Goal: Task Accomplishment & Management: Complete application form

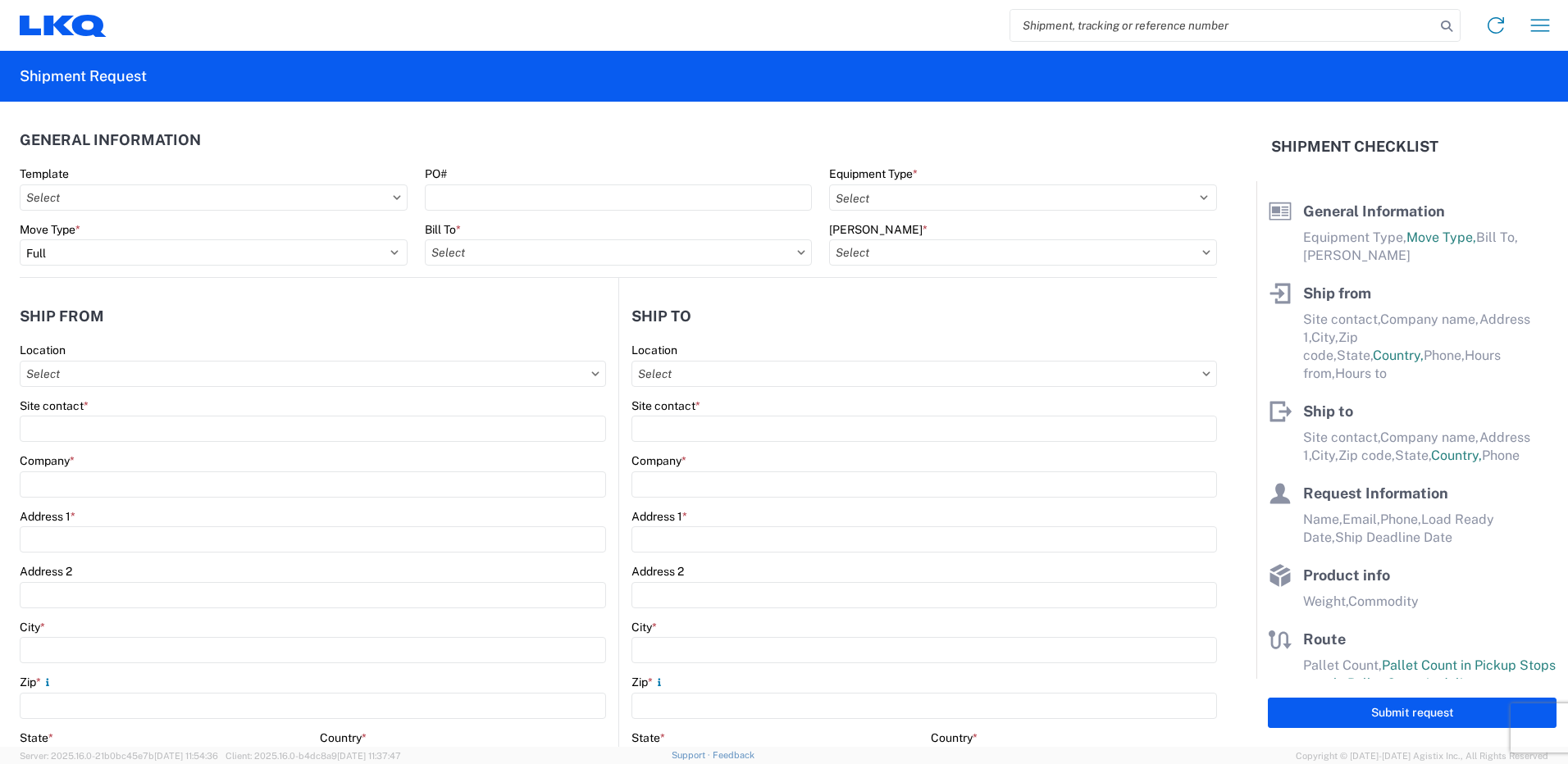
select select "FULL"
select select "US"
select select "LBS"
type input "57084"
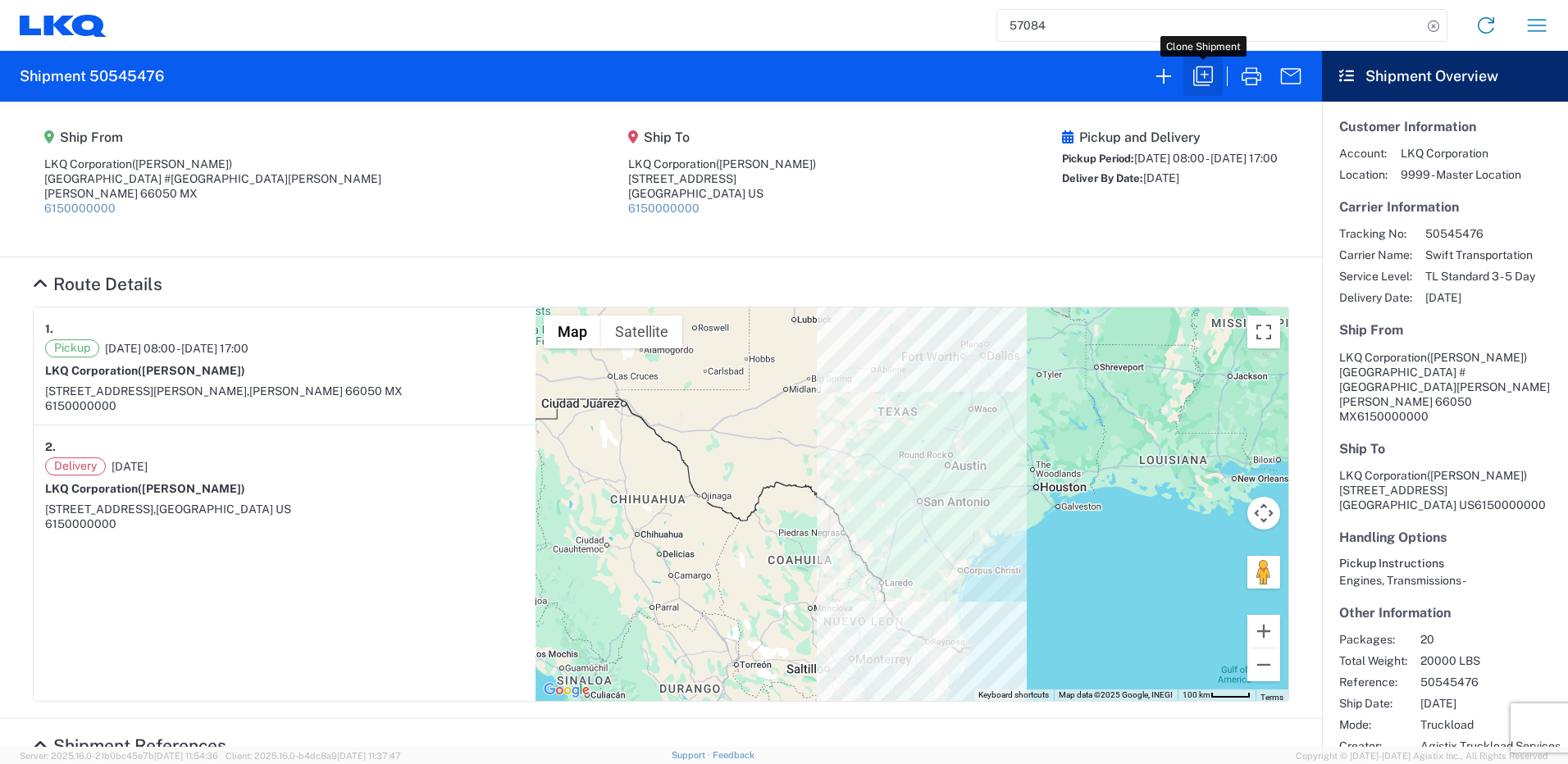
click at [1206, 73] on icon "button" at bounding box center [1204, 76] width 26 height 26
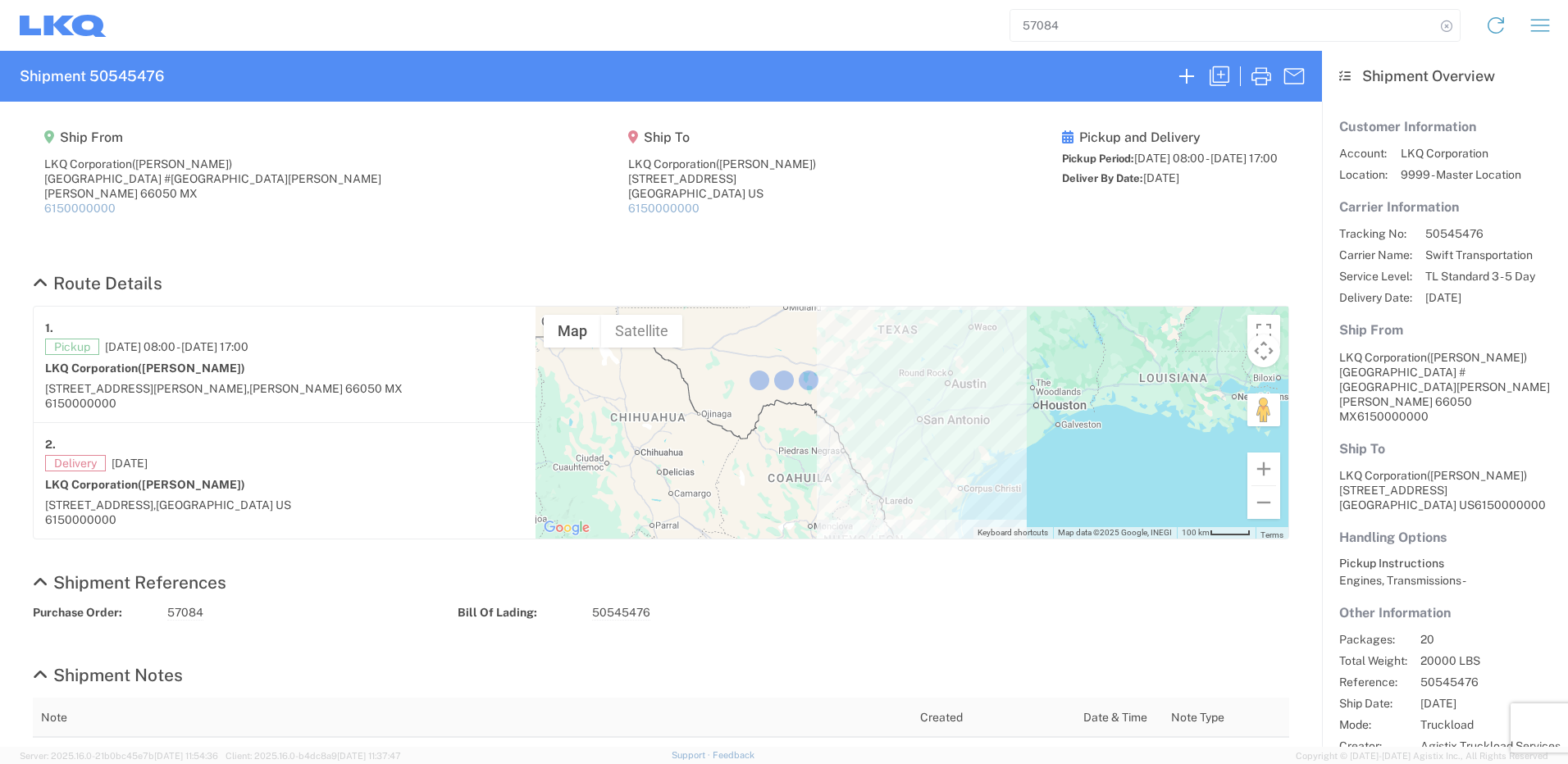
select select "FULL"
select select "US"
select select "LBS"
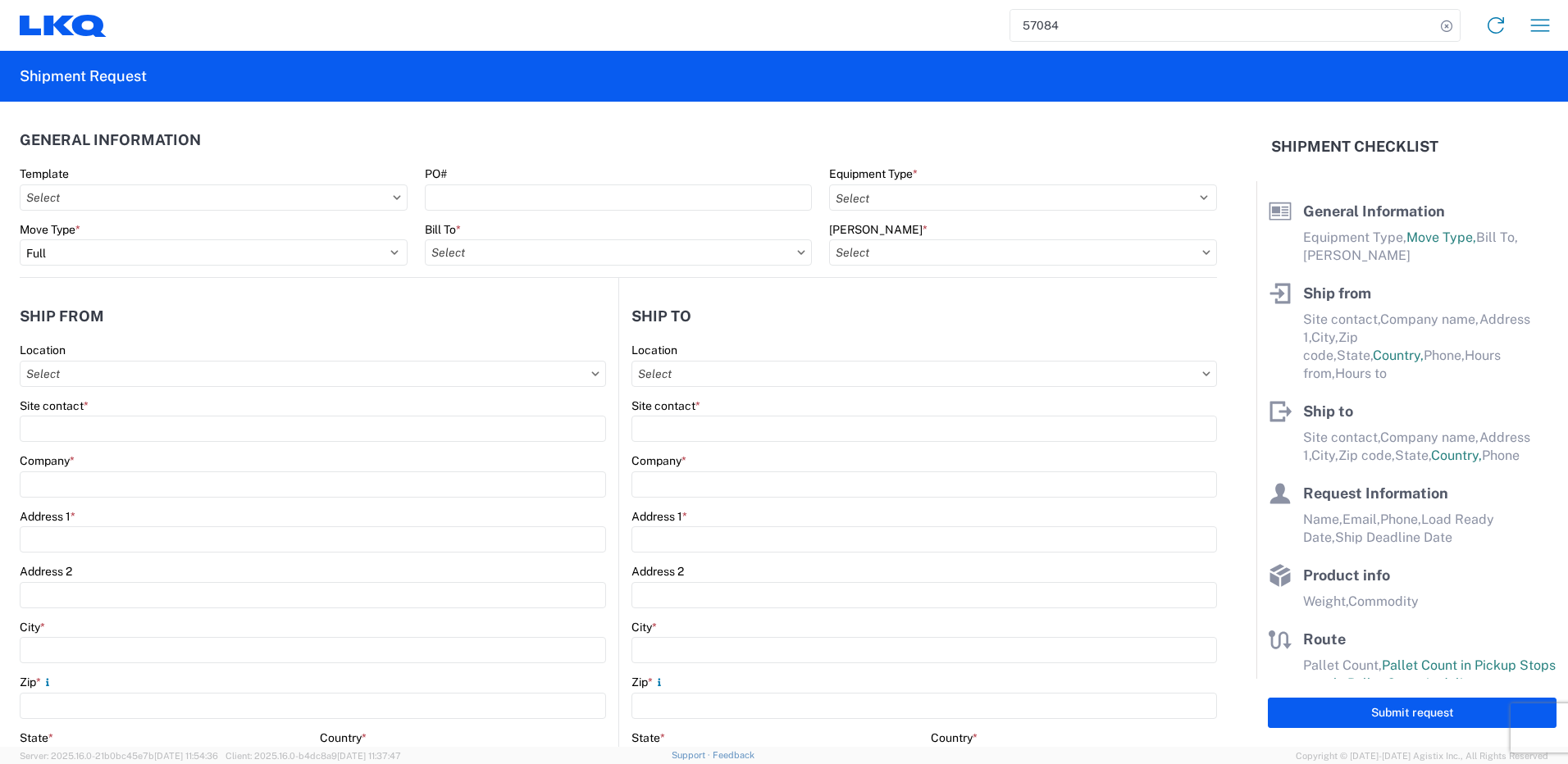
select select "STDV"
type input "[PERSON_NAME]"
type input "LKQ Corporation"
type input "[GEOGRAPHIC_DATA] #[GEOGRAPHIC_DATA][PERSON_NAME]"
type input "[PERSON_NAME]"
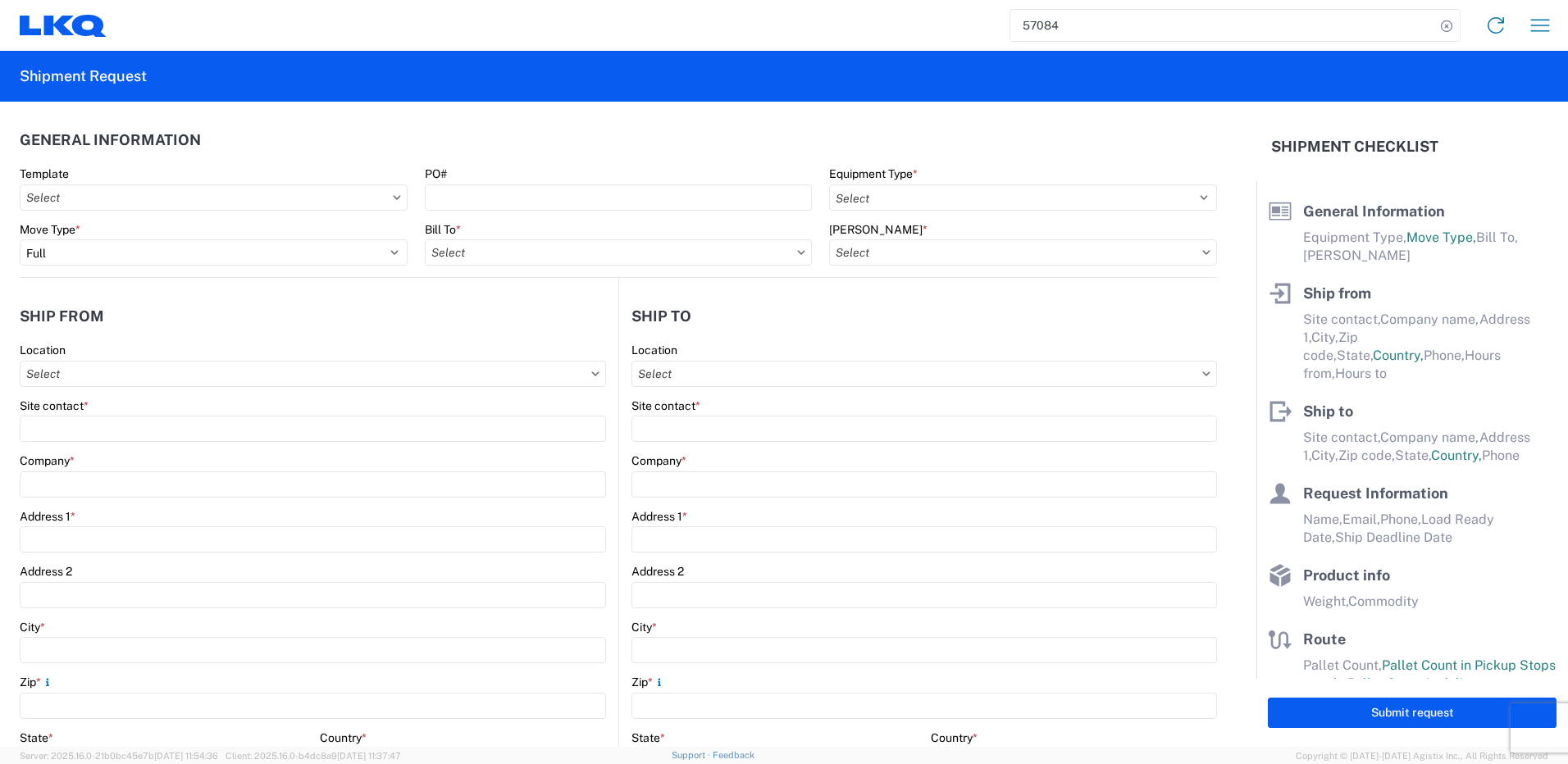
type input "66050"
type input "[PERSON_NAME]"
type input "LKQ Corporation"
type input "[STREET_ADDRESS]"
type input "[GEOGRAPHIC_DATA]"
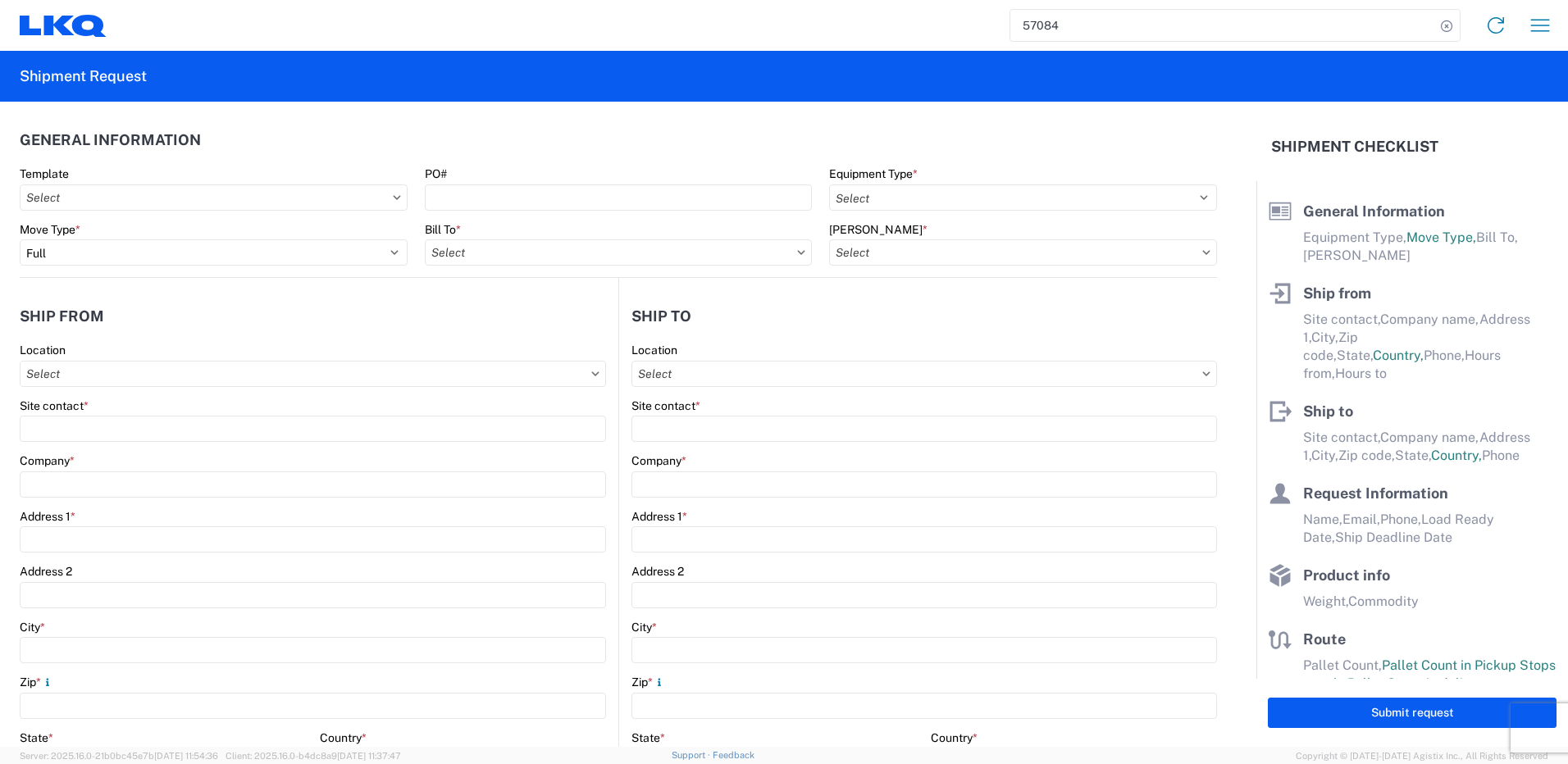
type input "75050"
type input "[PERSON_NAME]"
type input "[EMAIL_ADDRESS][DOMAIN_NAME]"
type input "82218326"
type input "[DATE]"
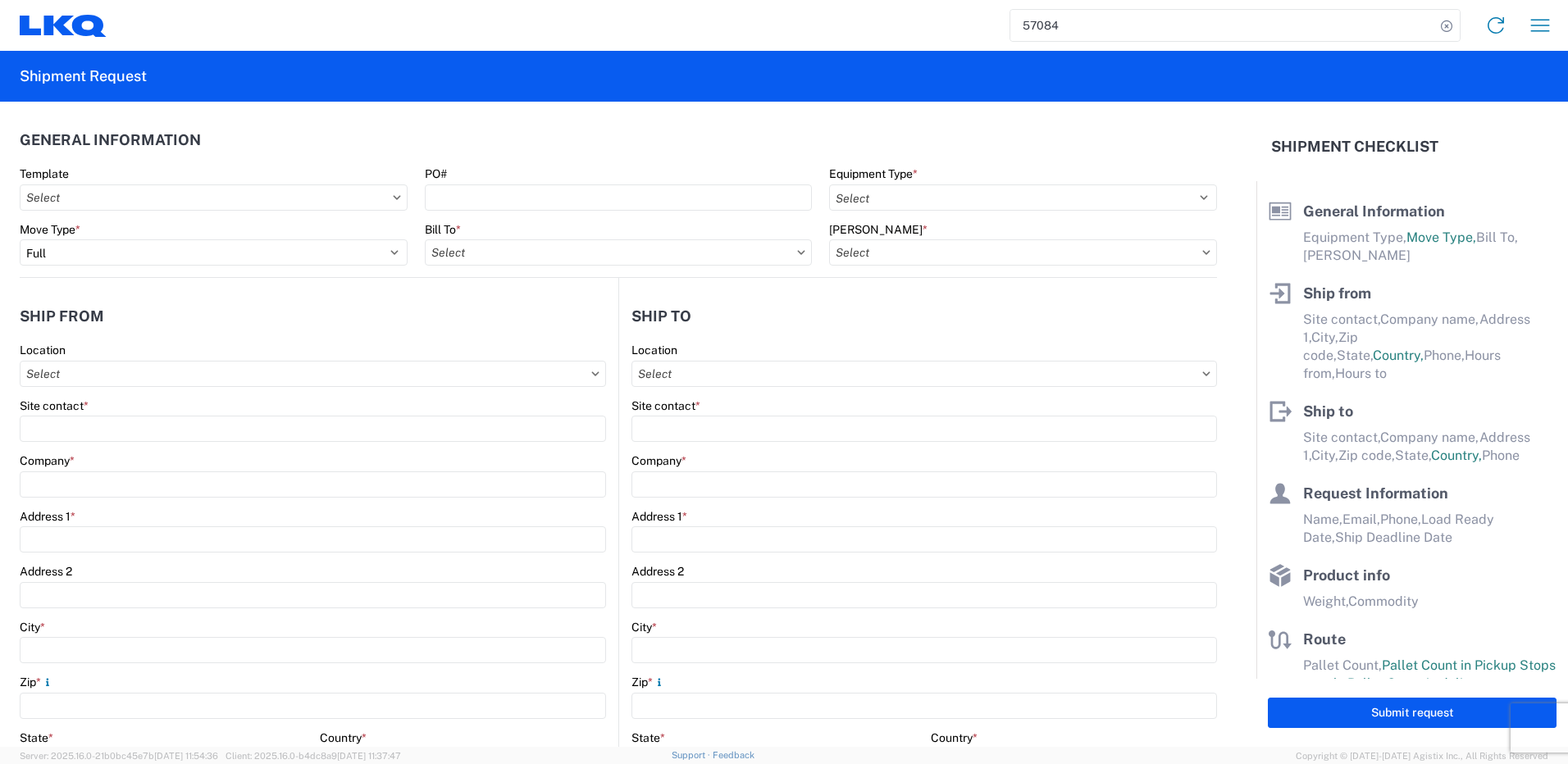
type input "[DATE]"
type textarea "SWIFT/TRANSMEX"
type input "20000"
type input "Engines, Transmissions"
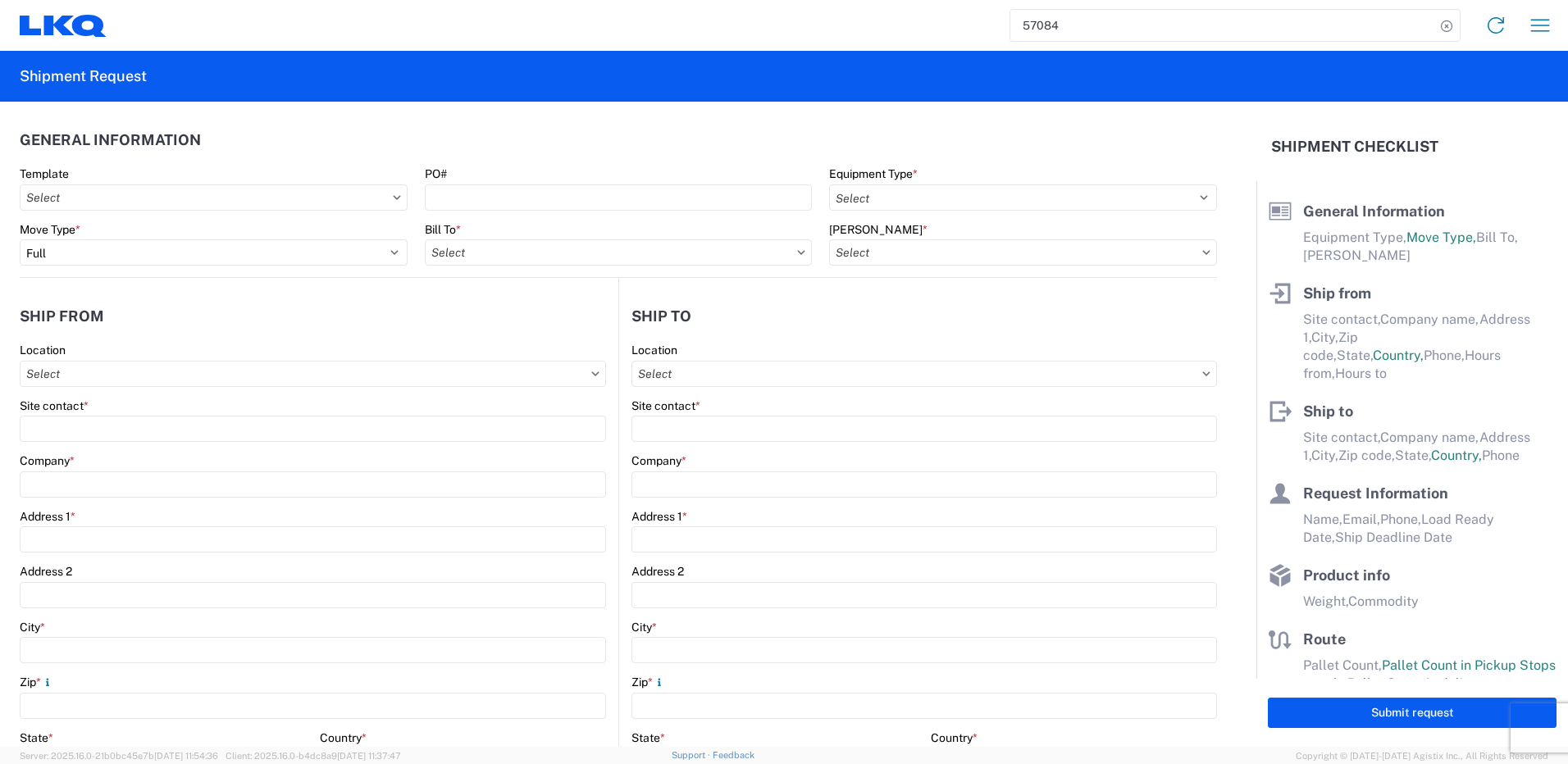
type input "20"
type input "1"
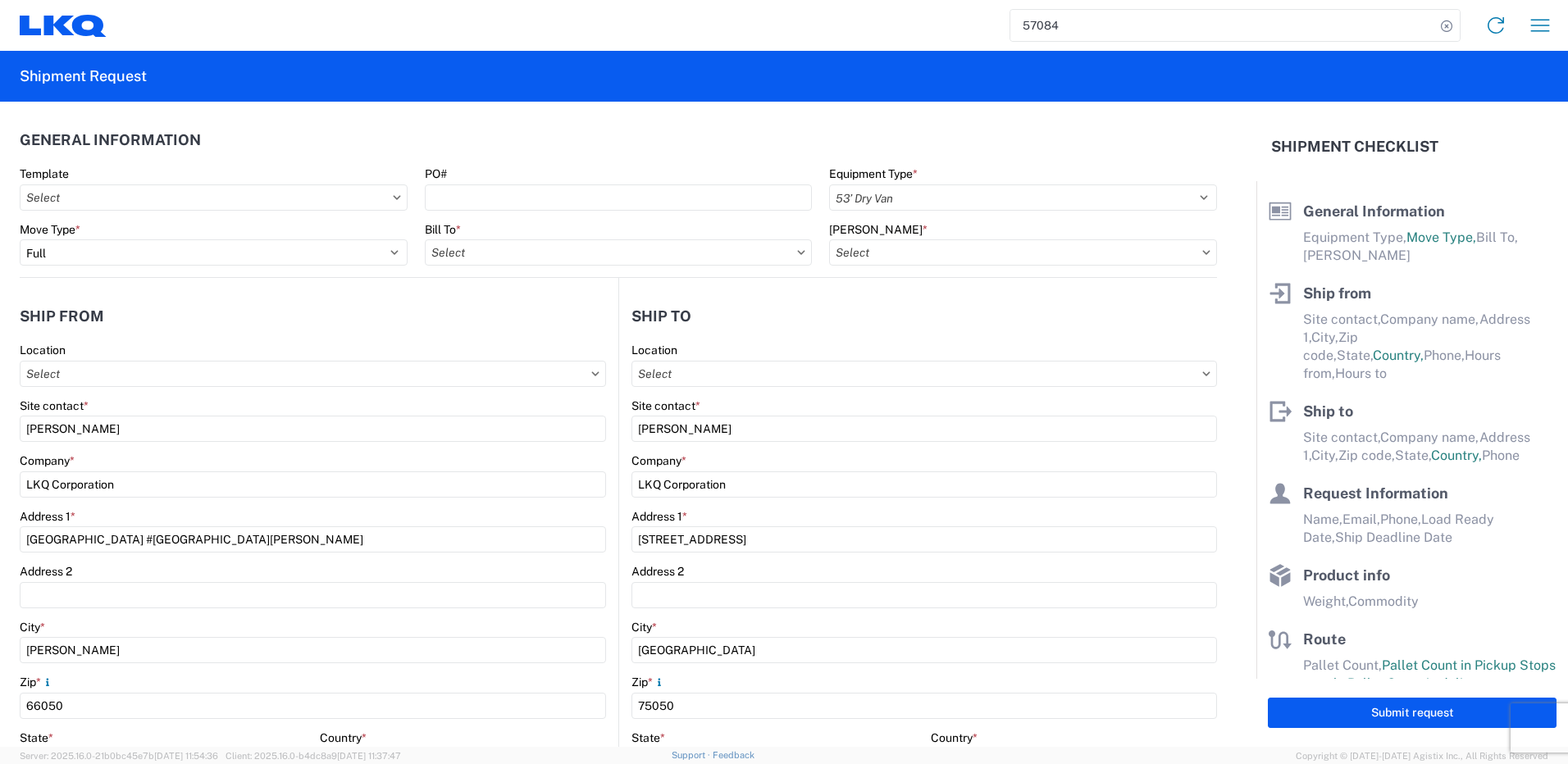
select select "MX"
select select "US"
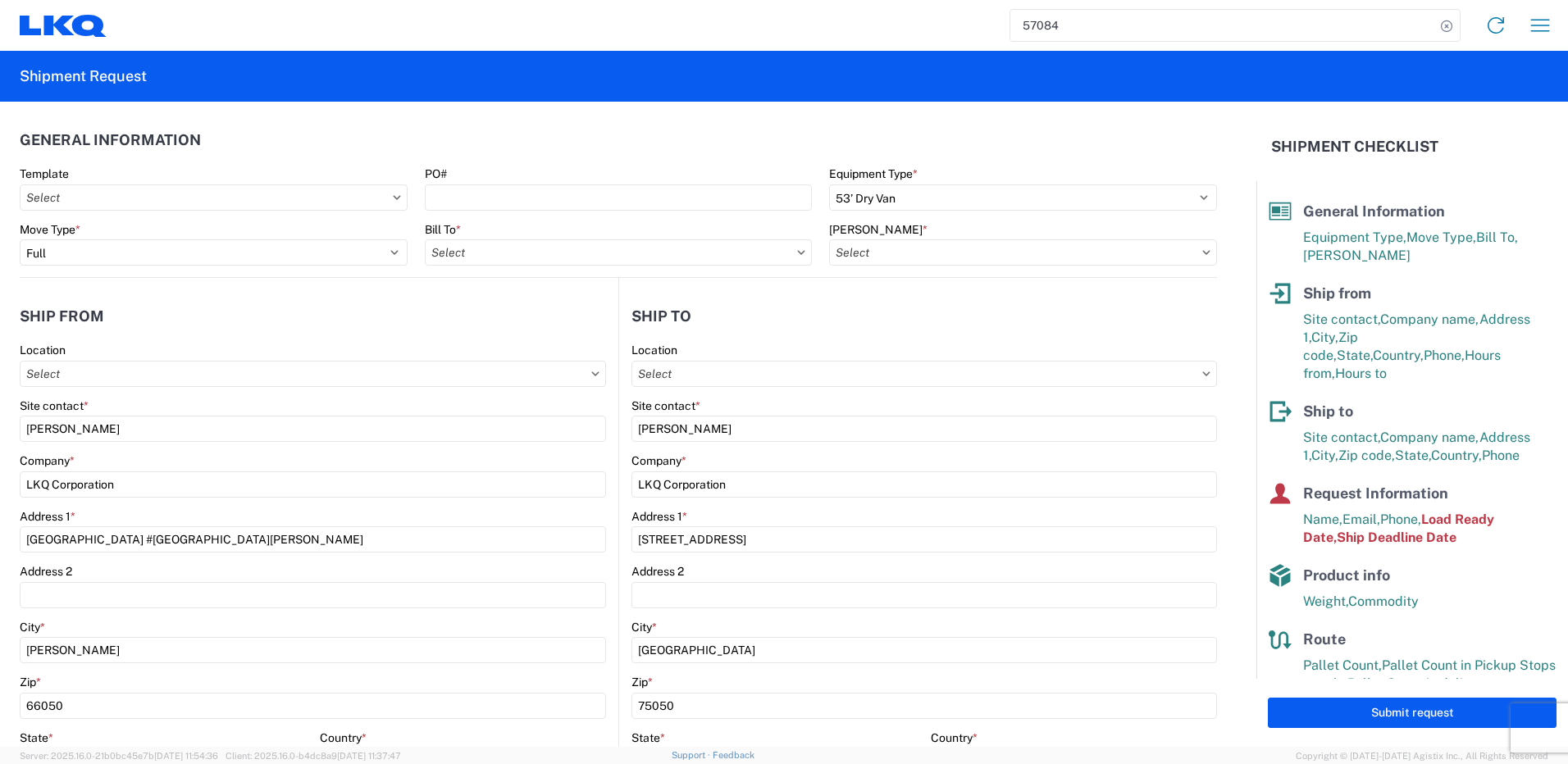
type input "1883 - Vege de Mexico S.A. de C.V"
type input "1882 - North American ATK Corporation"
type input "1882-3300-50180-0000 - 1882 Freight In - Parts, 1882-3300-50180-0000 - 1882 Fre…"
type input "1882 - North American ATK Corporation"
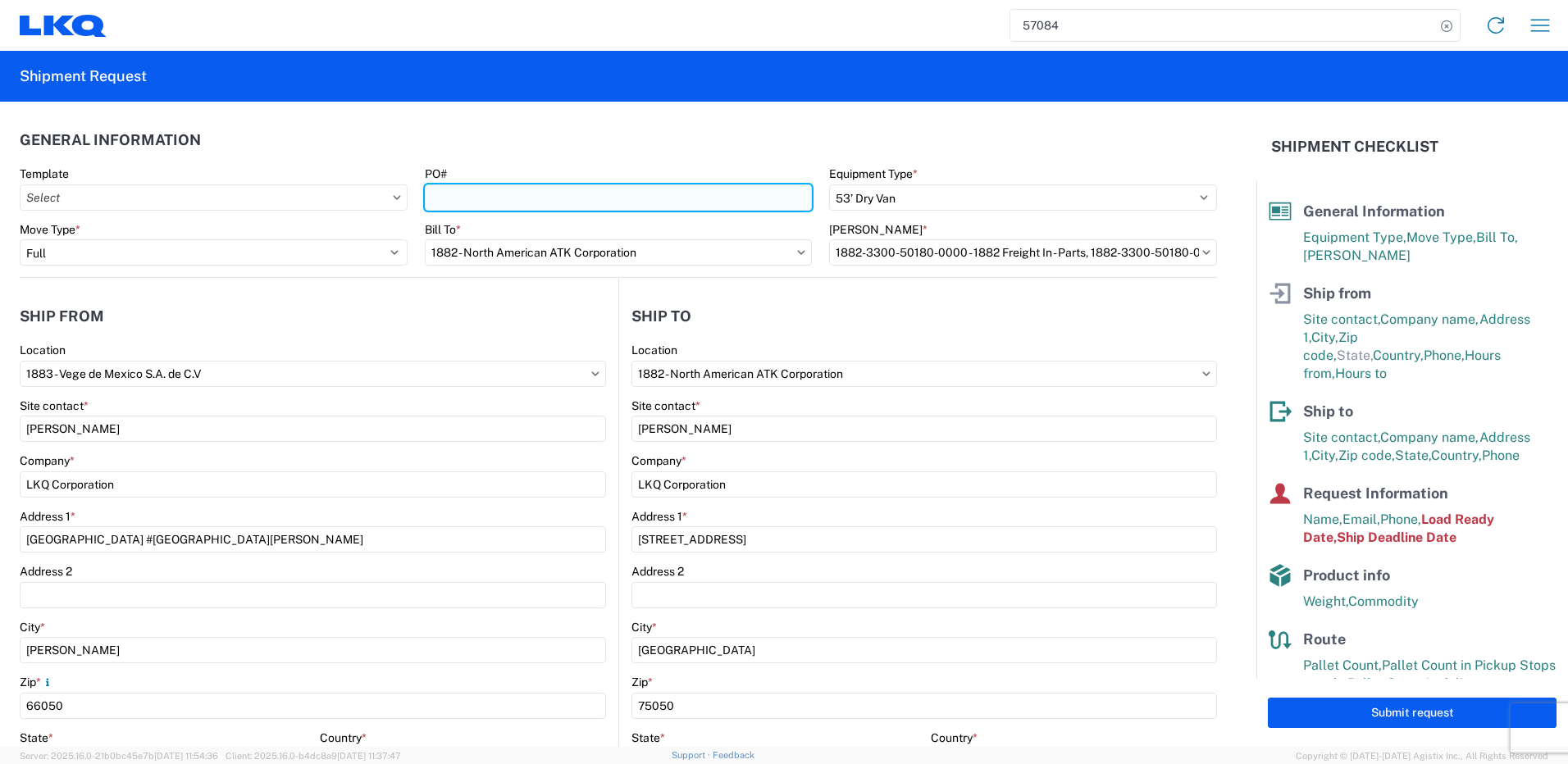
click at [585, 206] on input "PO#" at bounding box center [619, 197] width 388 height 26
paste input "59502"
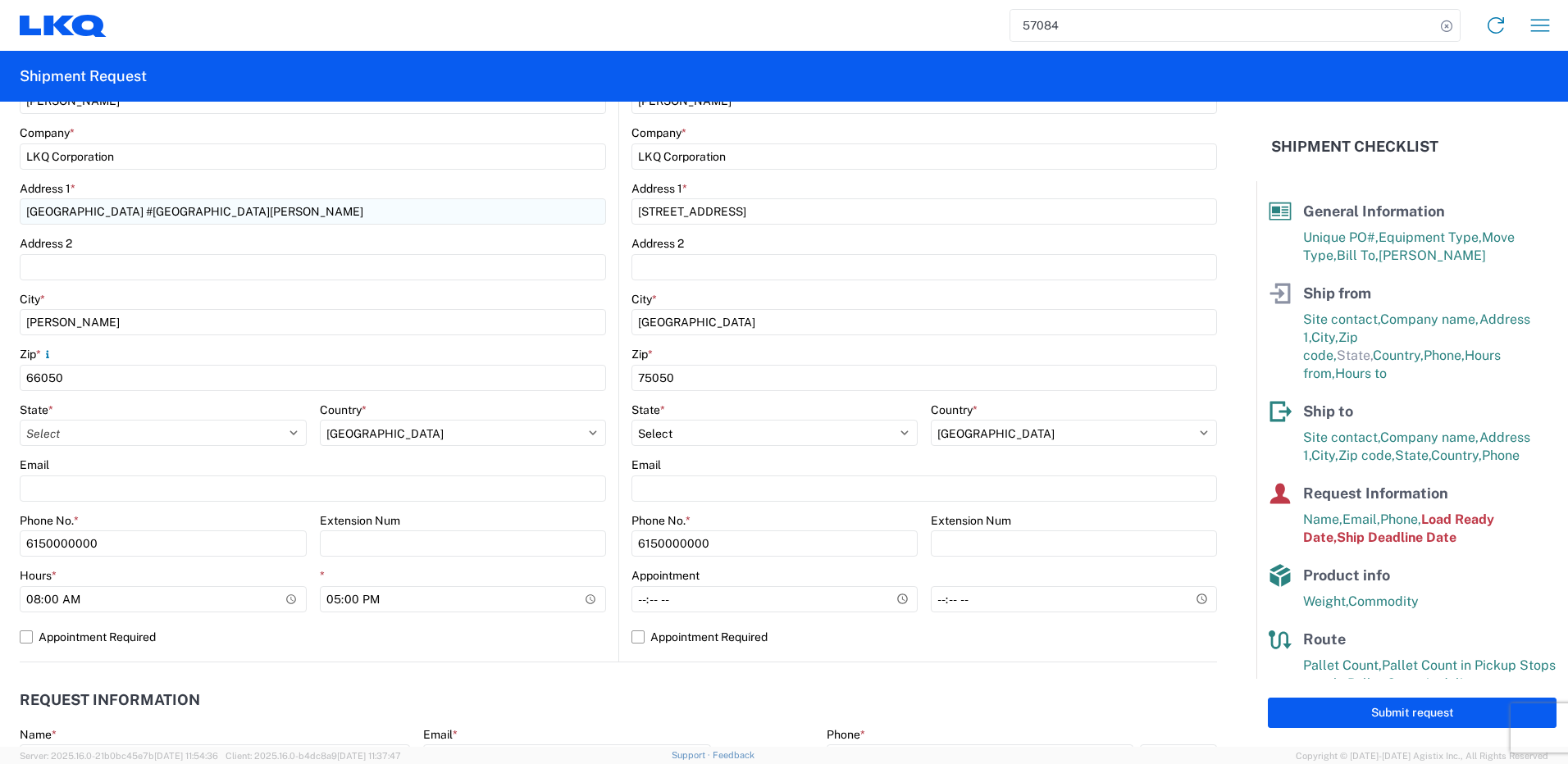
scroll to position [574, 0]
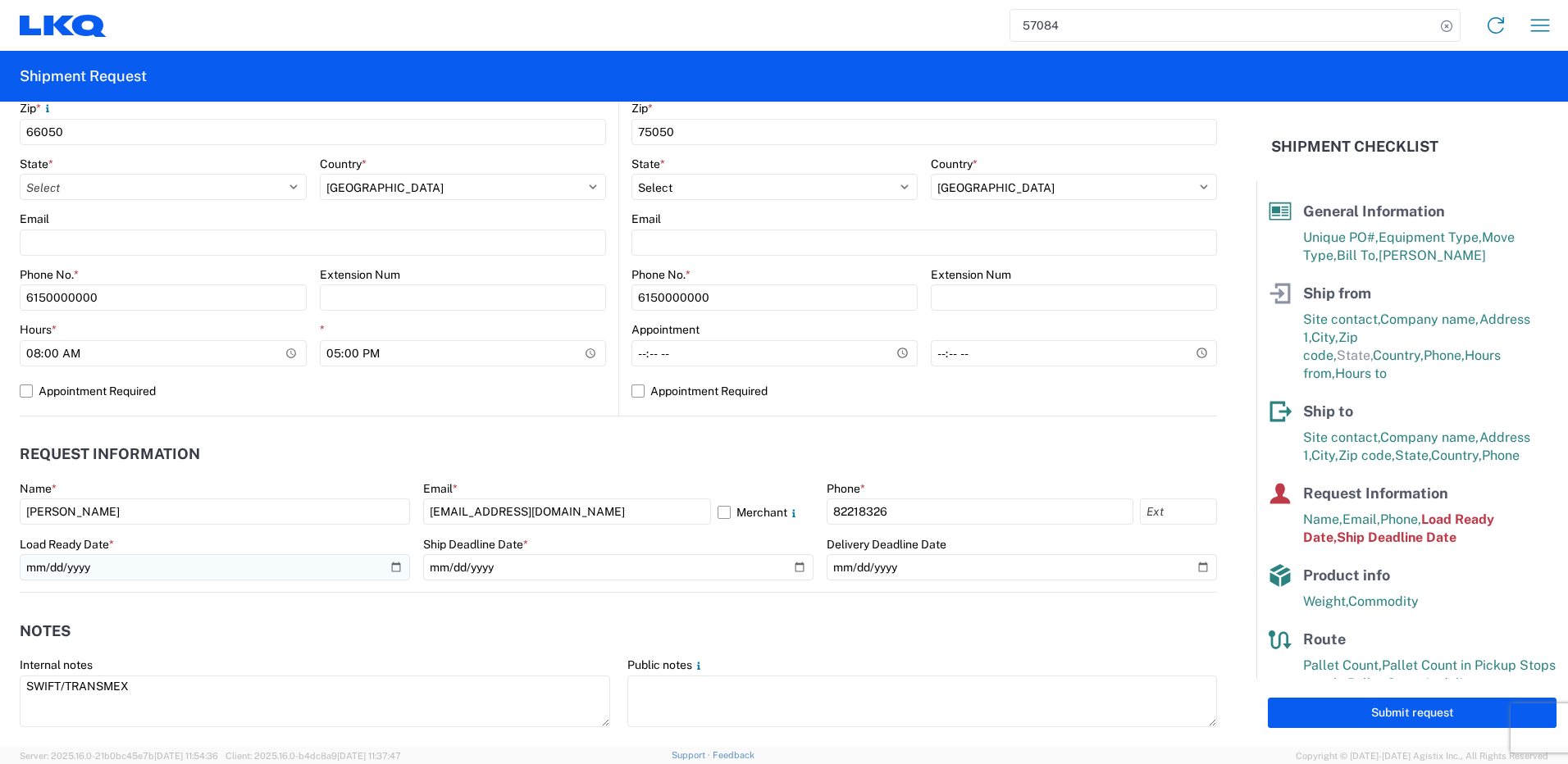
type input "59502"
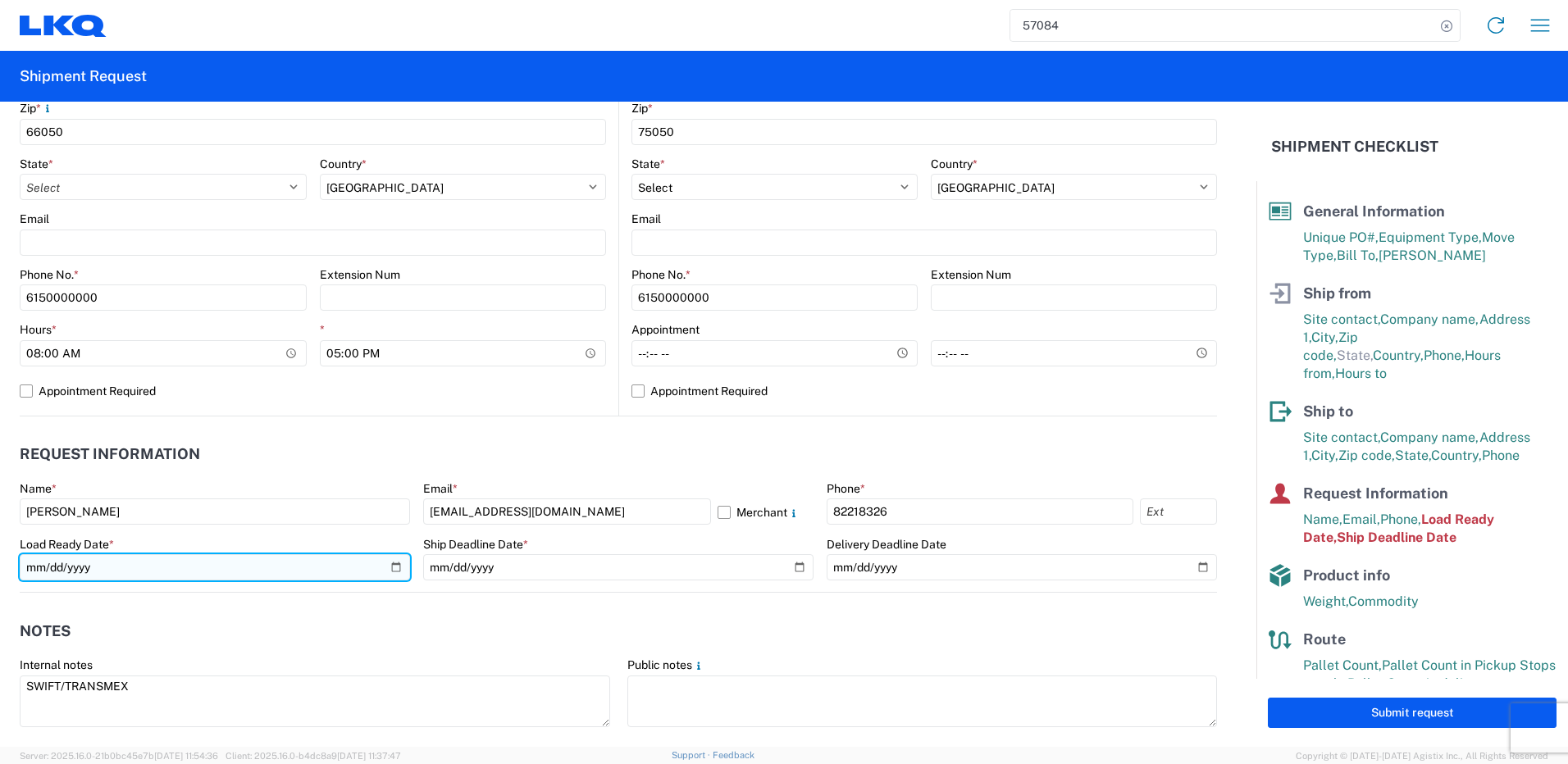
click at [389, 573] on input "[DATE]" at bounding box center [215, 568] width 390 height 26
type input "[DATE]"
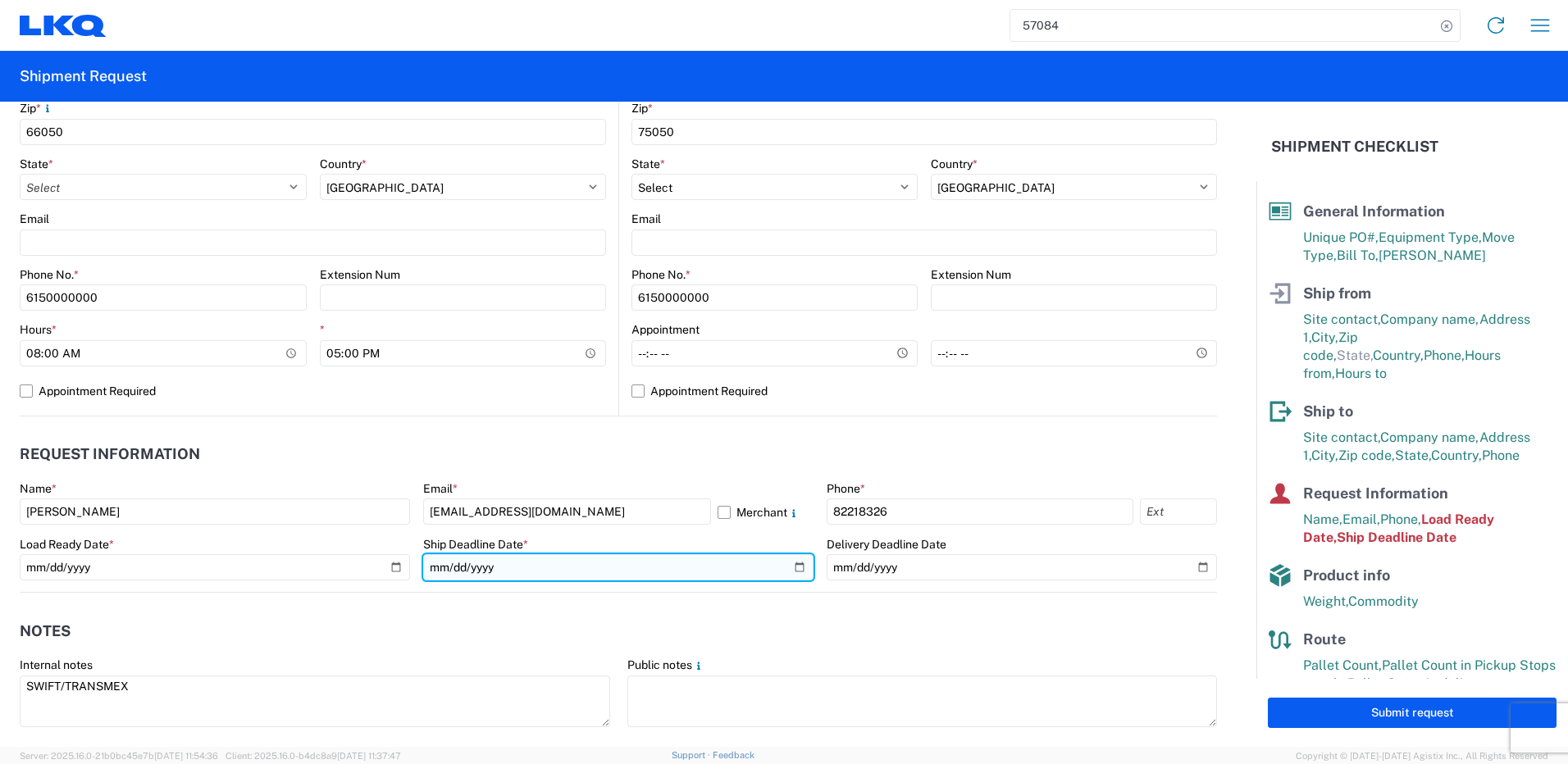
click at [794, 567] on input "[DATE]" at bounding box center [618, 568] width 390 height 26
type input "[DATE]"
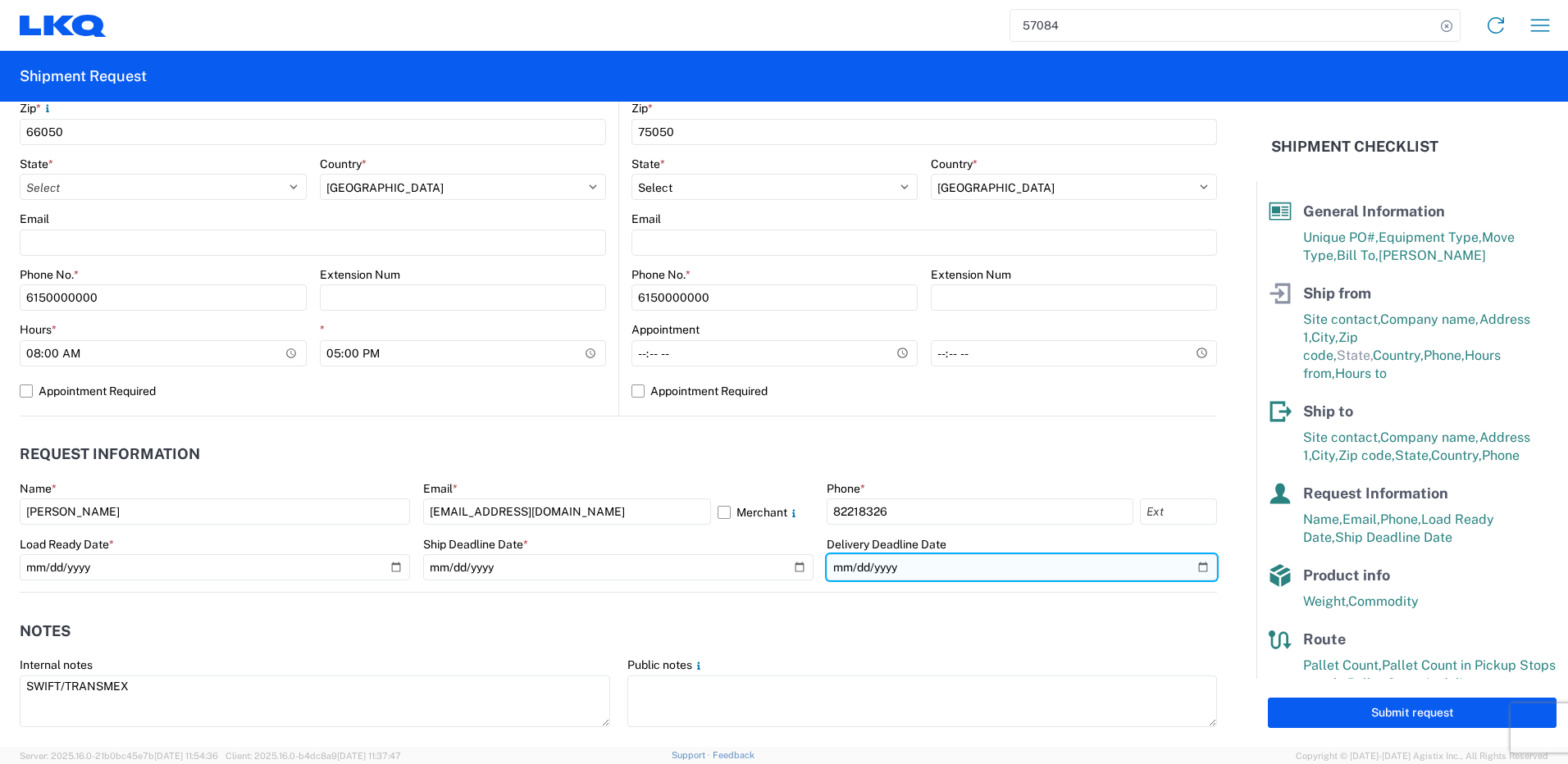
click at [830, 575] on input "[DATE]" at bounding box center [1022, 568] width 390 height 26
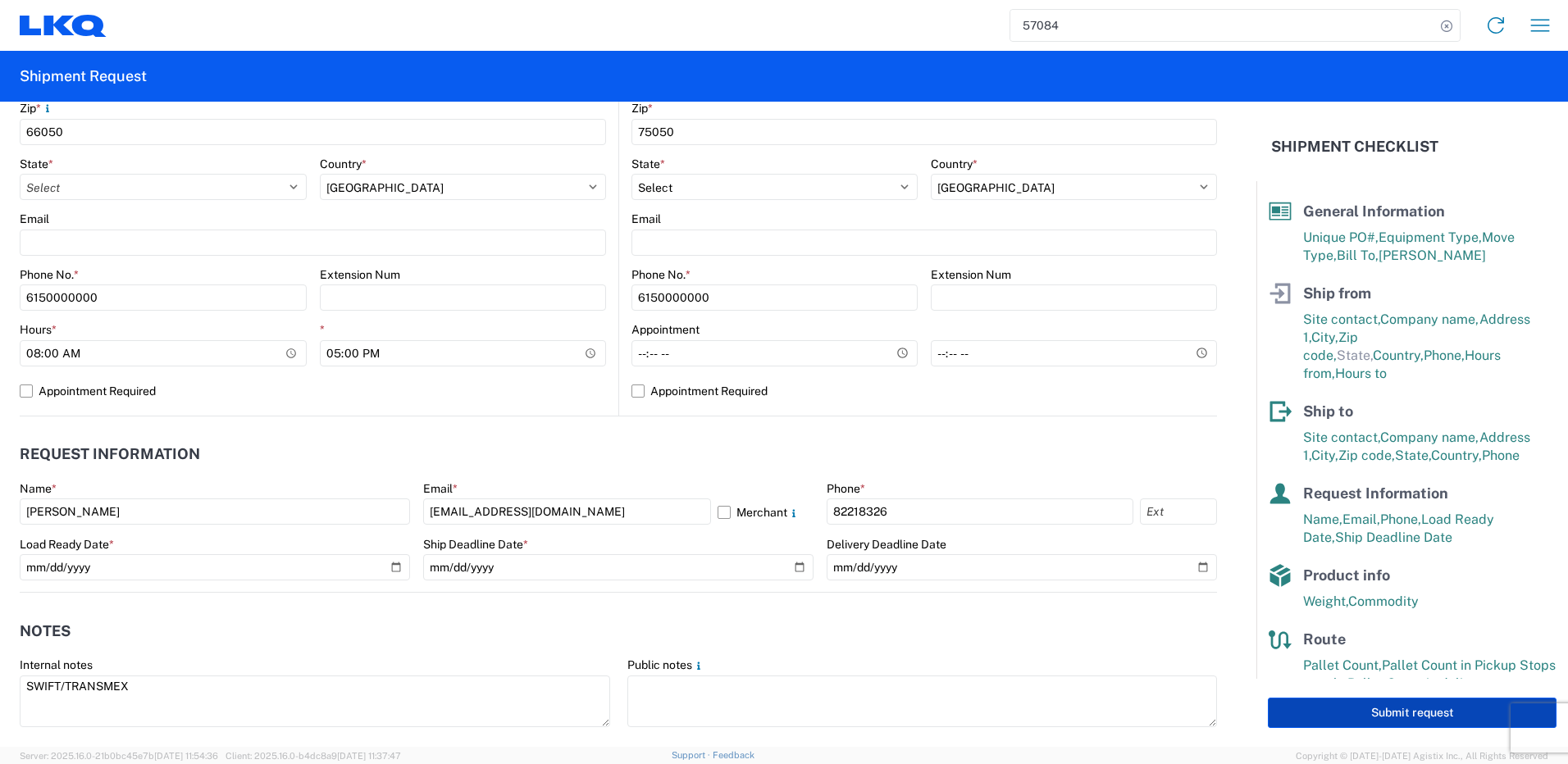
click at [1322, 708] on button "Submit request" at bounding box center [1412, 713] width 289 height 30
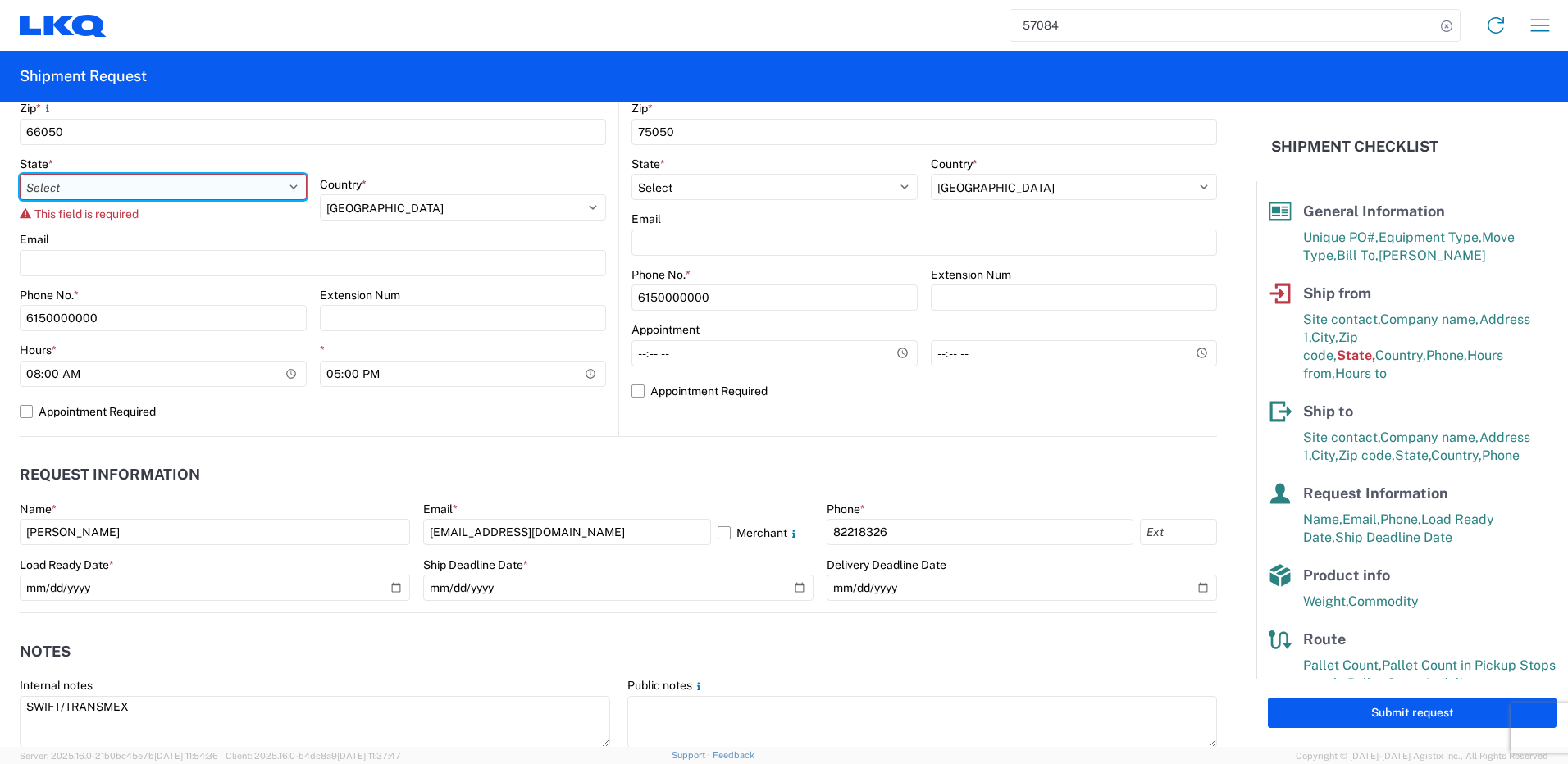
click at [294, 184] on select "Select [GEOGRAPHIC_DATA] [GEOGRAPHIC_DATA][US_STATE] [GEOGRAPHIC_DATA] [US_STAT…" at bounding box center [163, 187] width 287 height 26
select select "NL"
click at [20, 174] on select "Select [GEOGRAPHIC_DATA] [GEOGRAPHIC_DATA][US_STATE] [GEOGRAPHIC_DATA] [US_STAT…" at bounding box center [163, 187] width 287 height 26
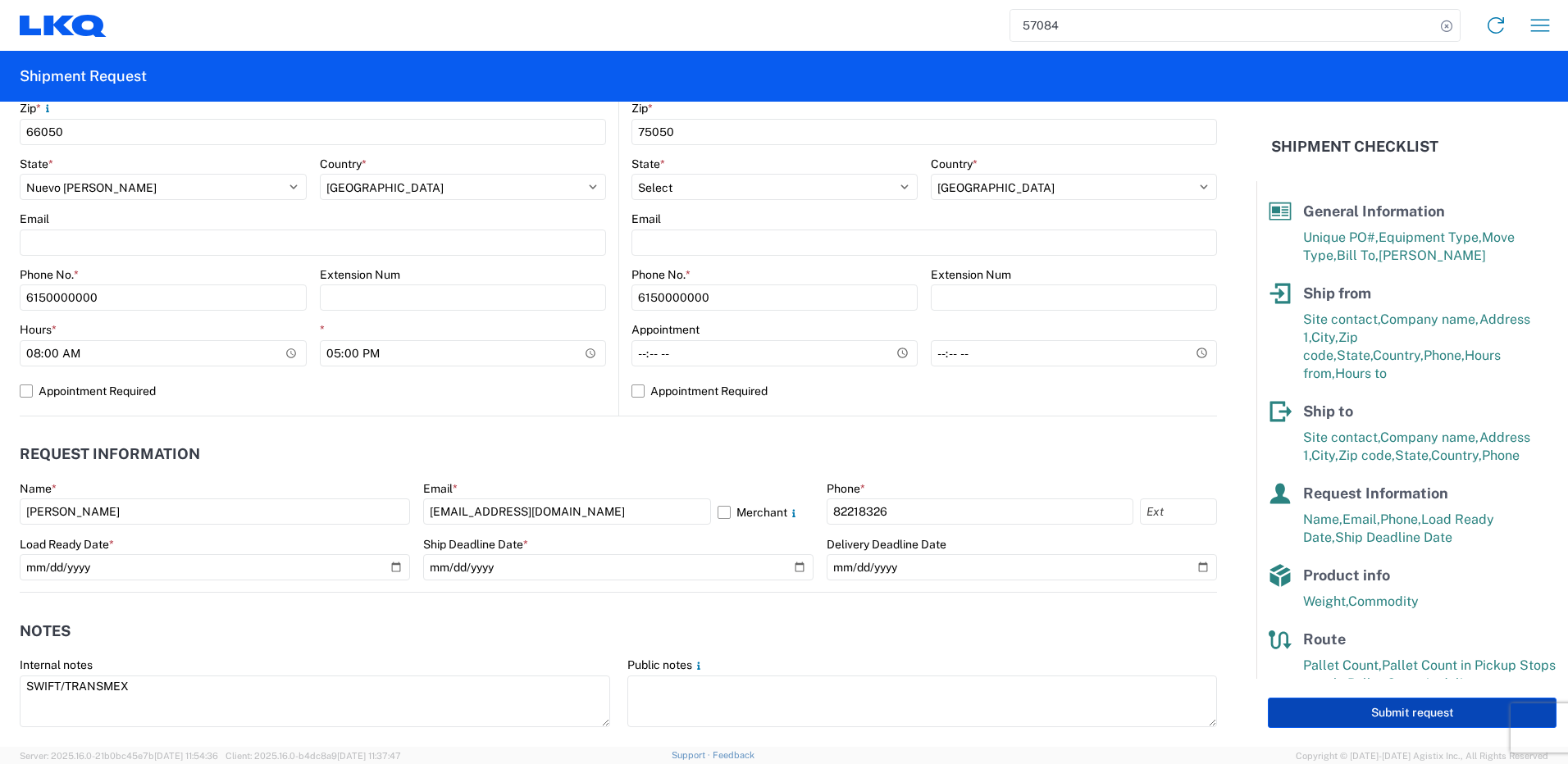
click at [1303, 720] on button "Submit request" at bounding box center [1412, 713] width 289 height 30
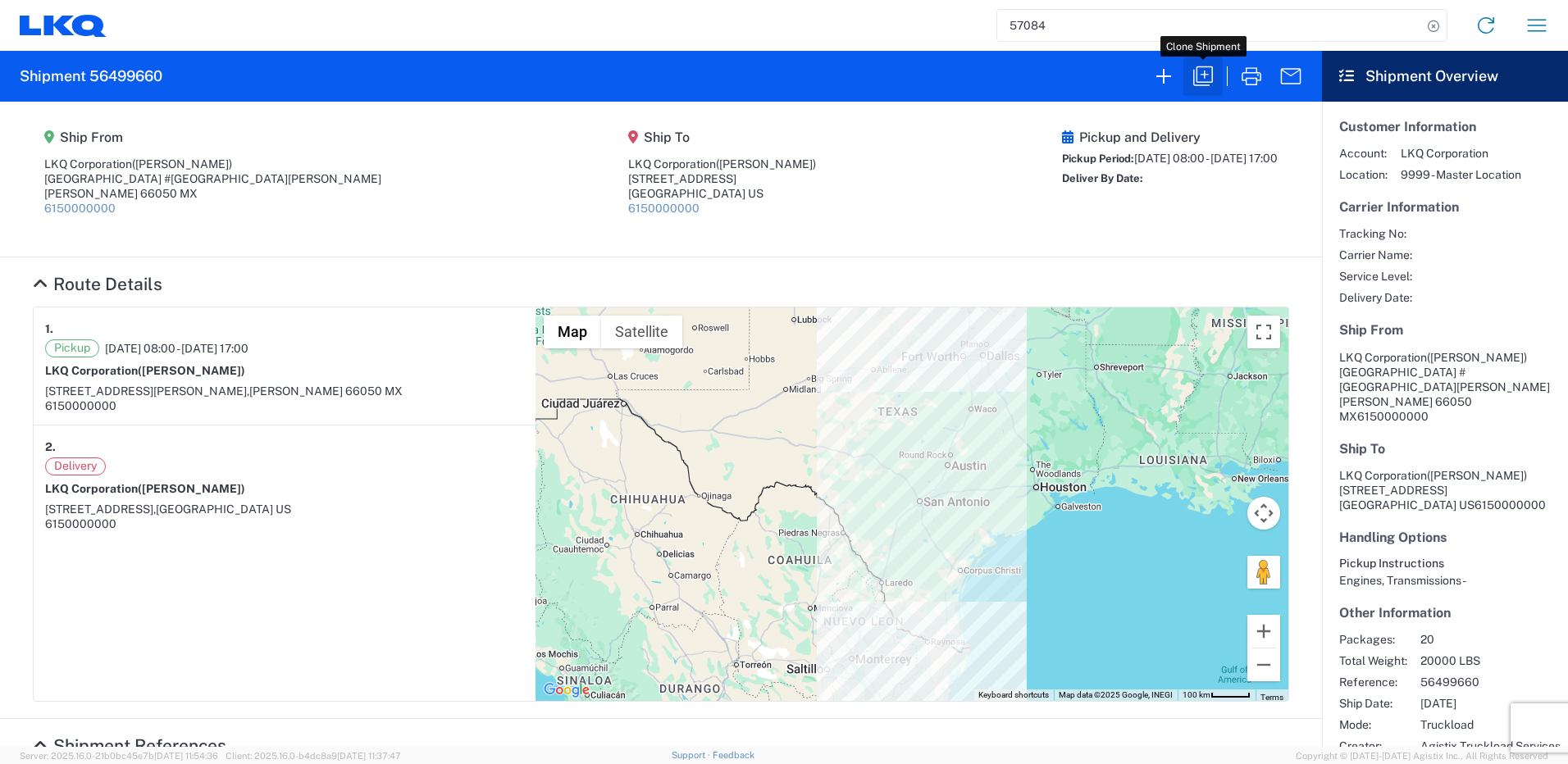
click at [1203, 81] on icon "button" at bounding box center [1204, 76] width 26 height 26
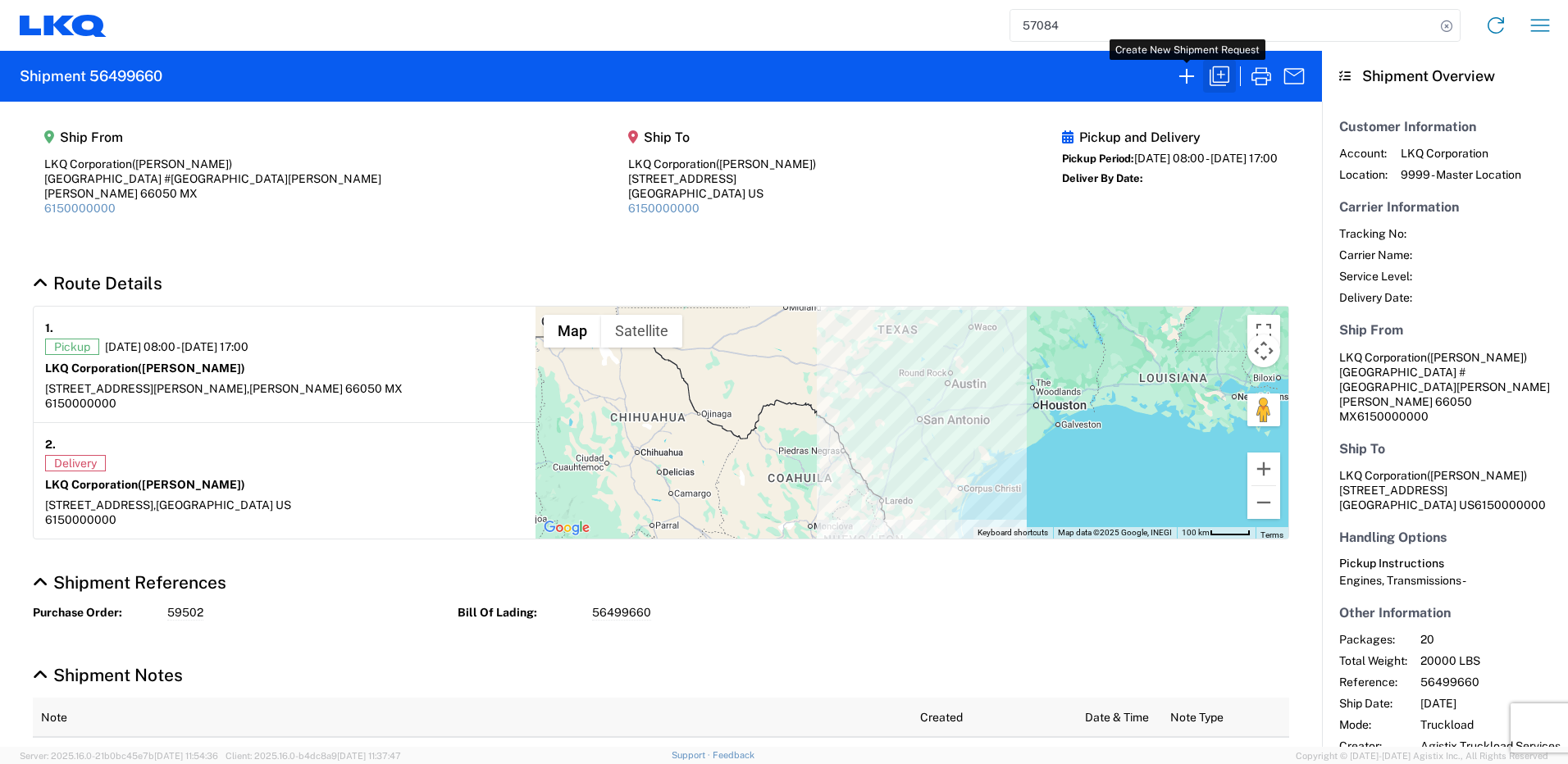
select select "FULL"
select select "LBS"
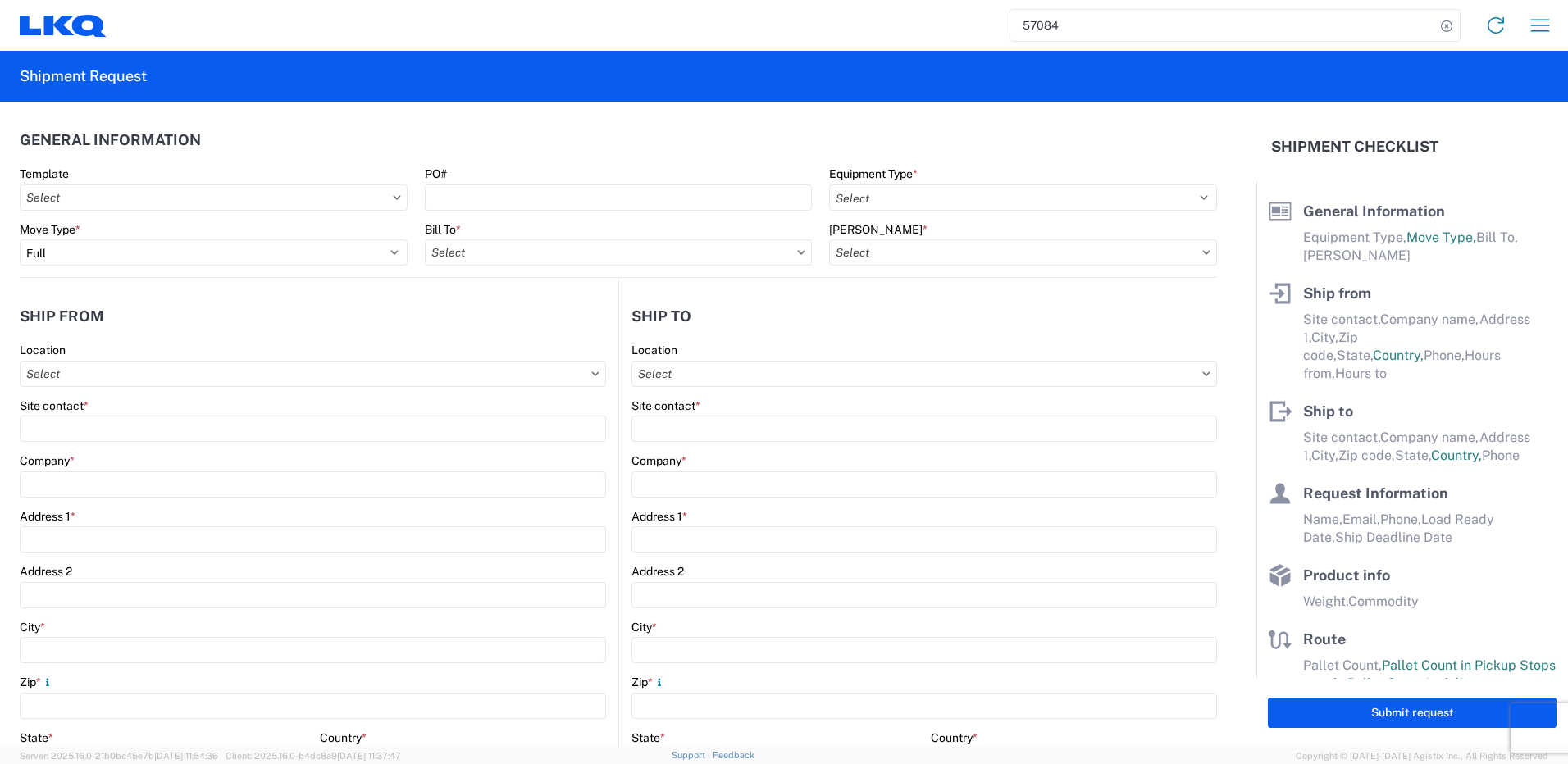
select select "STDV"
type input "[PERSON_NAME]"
type input "LKQ Corporation"
type input "[GEOGRAPHIC_DATA] #[GEOGRAPHIC_DATA][PERSON_NAME]"
type input "[PERSON_NAME]"
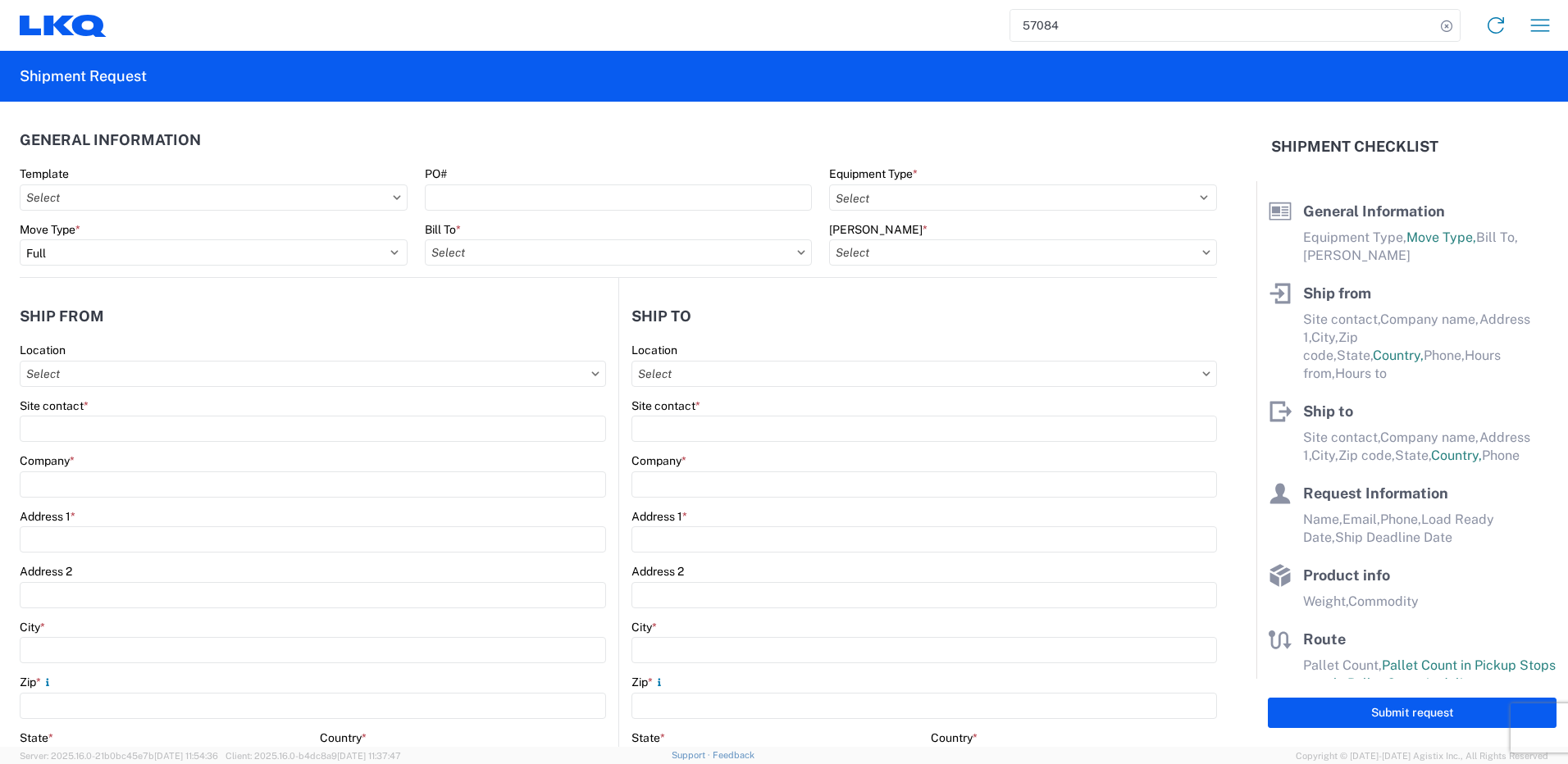
type input "66050"
type input "[PERSON_NAME]"
type input "LKQ Corporation"
type input "[STREET_ADDRESS]"
type input "[GEOGRAPHIC_DATA]"
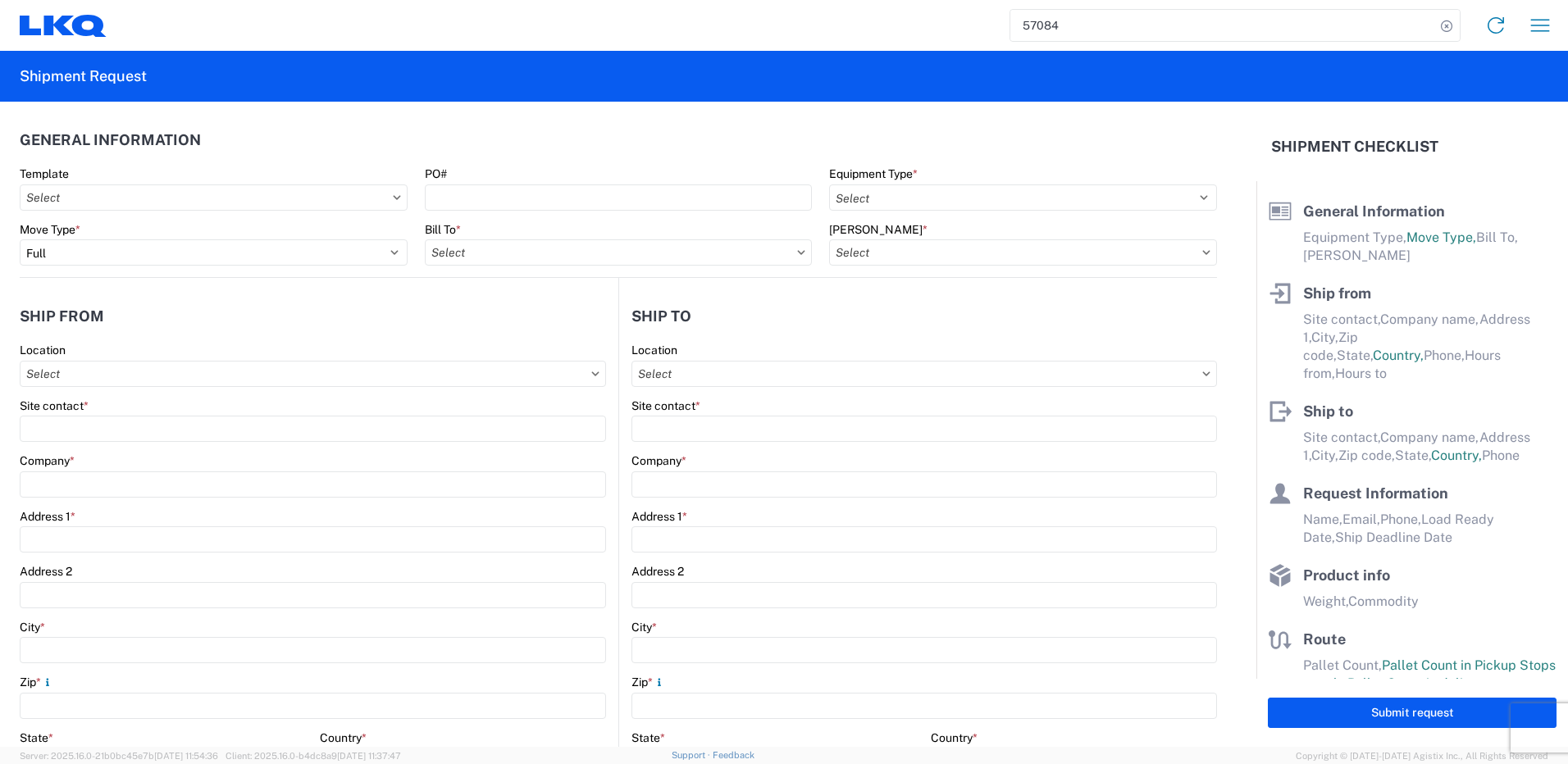
type input "75050"
type input "[PERSON_NAME]"
type input "[EMAIL_ADDRESS][DOMAIN_NAME]"
type input "82218326"
type input "[DATE]"
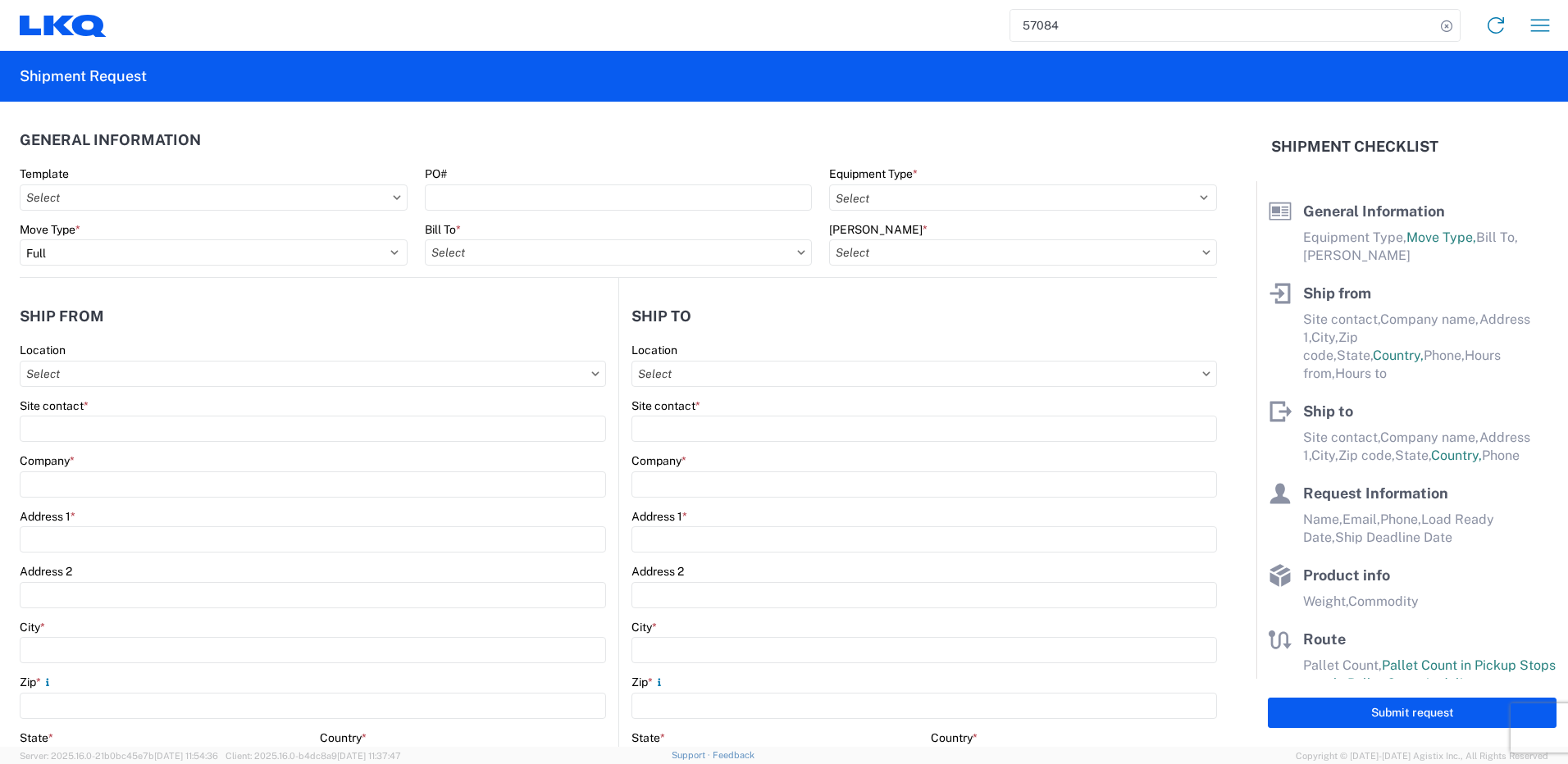
type input "[DATE]"
type textarea "SWIFT/TRANSMEX"
type input "20000"
type input "Engines, Transmissions"
type input "20"
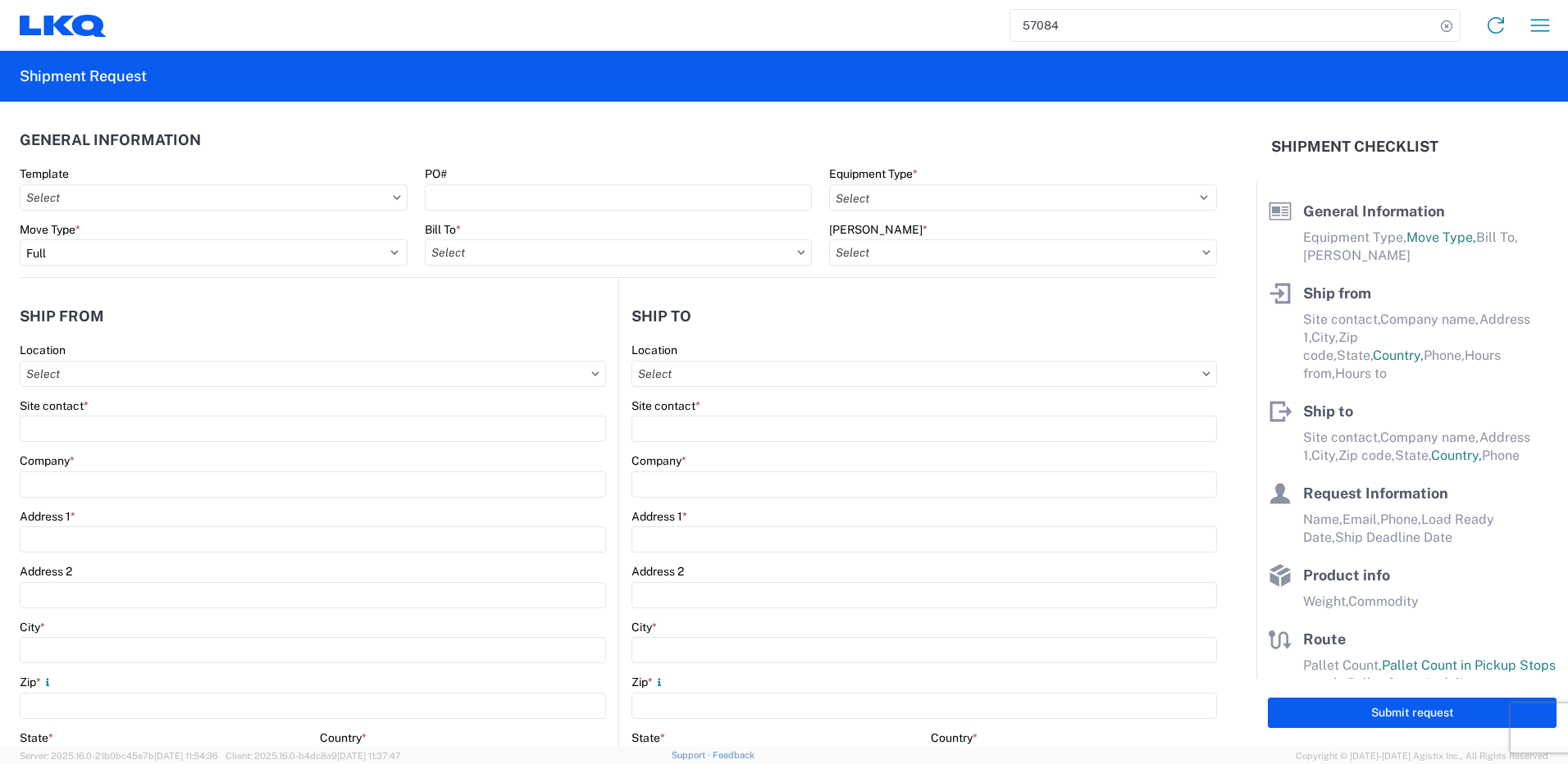
type input "1"
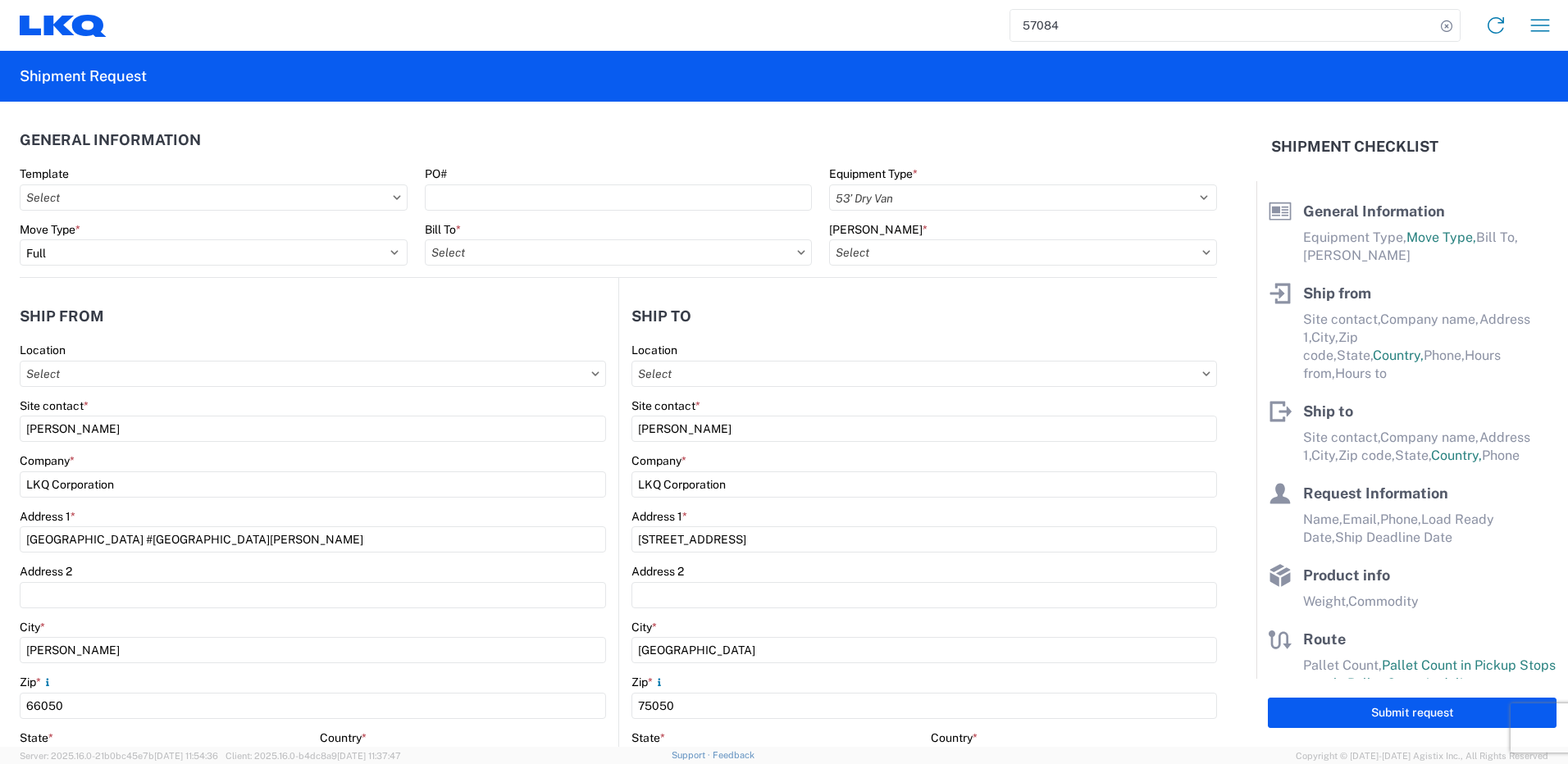
select select "MX"
select select "US"
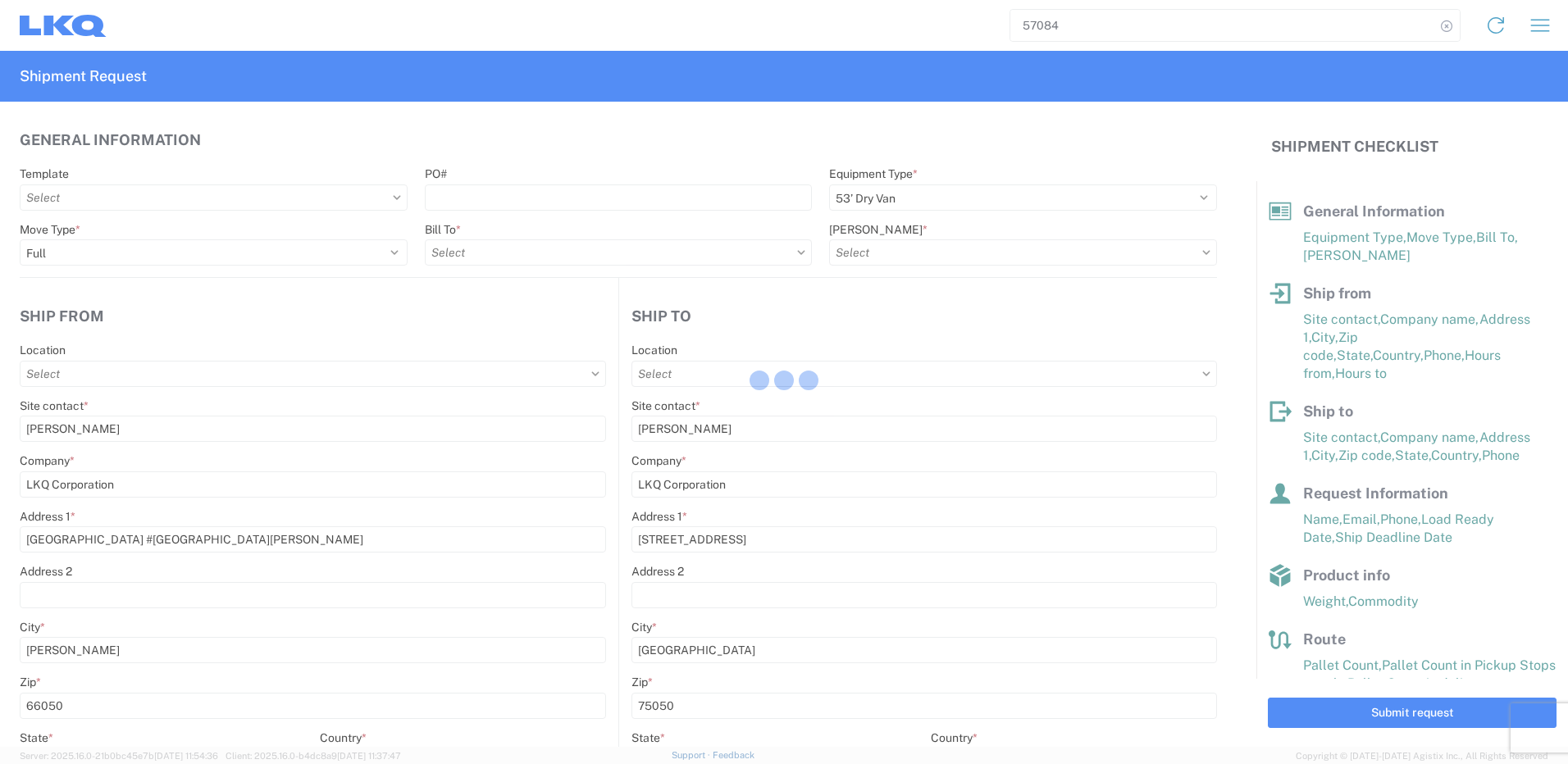
type input "1882 - North American ATK Corporation"
type input "1882-3300-50180-0000 - 1882 Freight In - Parts, 1882-3300-50180-0000 - 1882 Fre…"
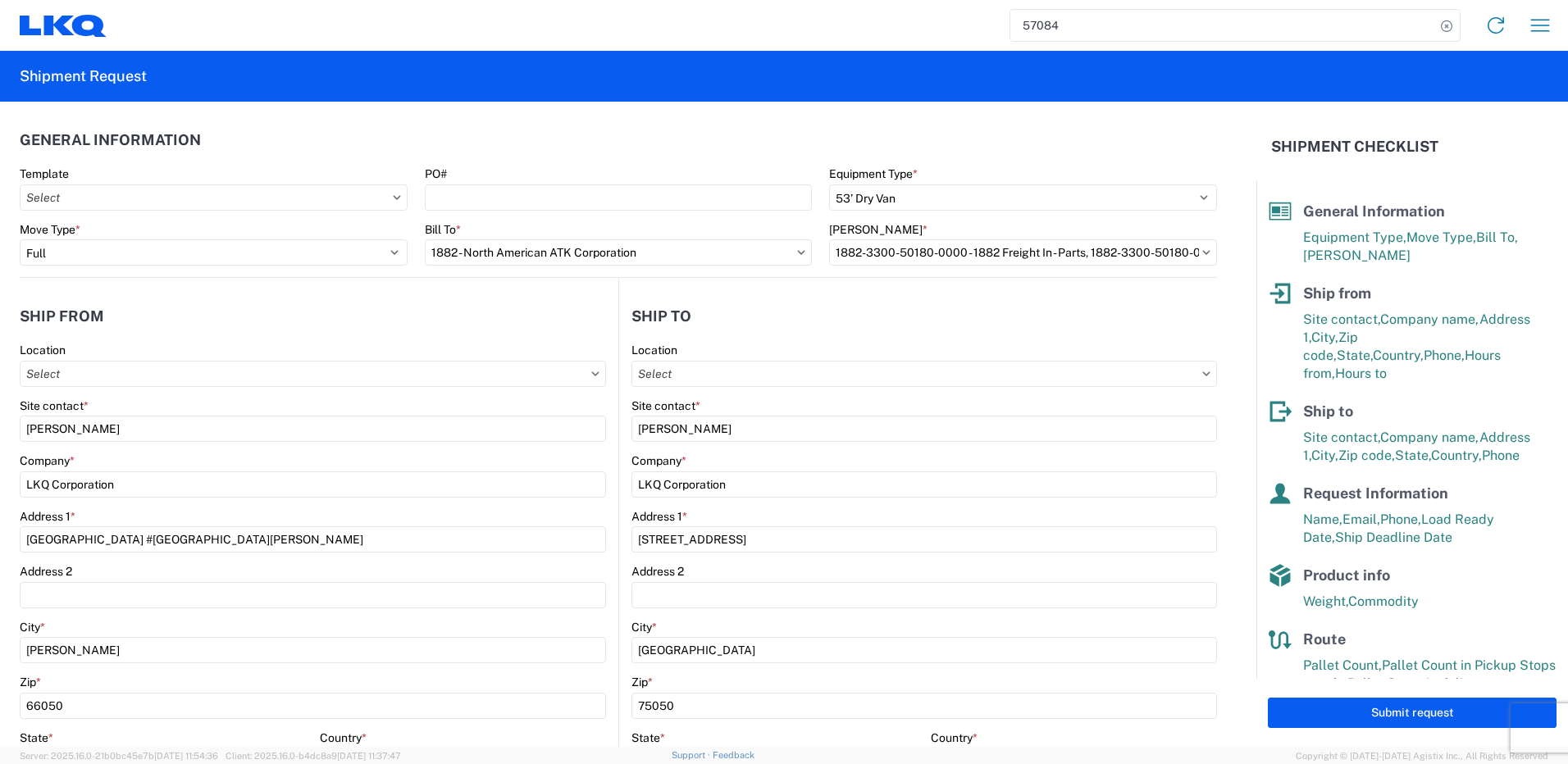
type input "1883 - Vege de Mexico S.A. de C.V"
type input "1882 - North American ATK Corporation"
click at [1136, 23] on input "57084" at bounding box center [1223, 25] width 425 height 31
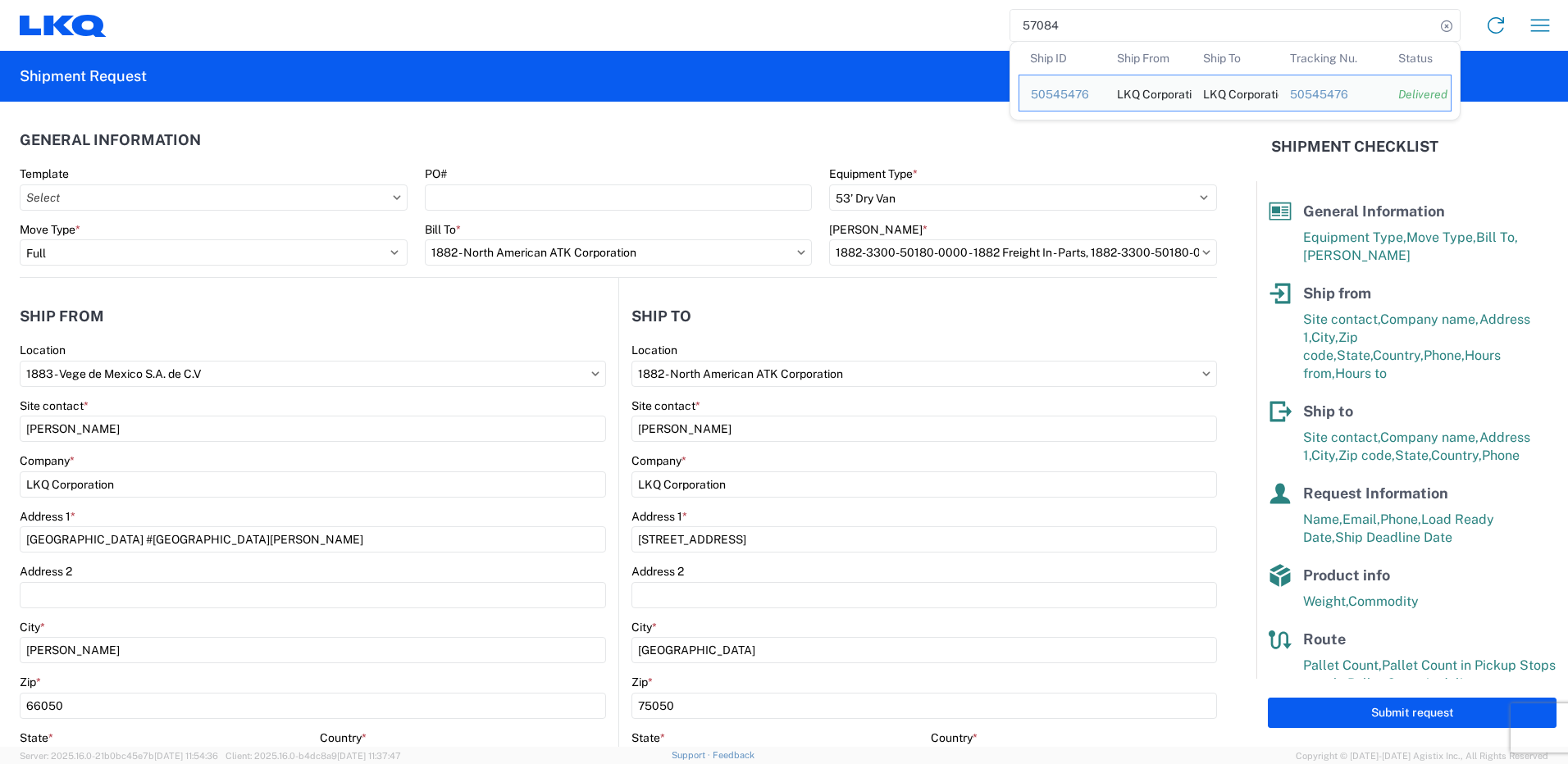
click at [1136, 23] on input "57084" at bounding box center [1223, 25] width 425 height 31
paste input "9502"
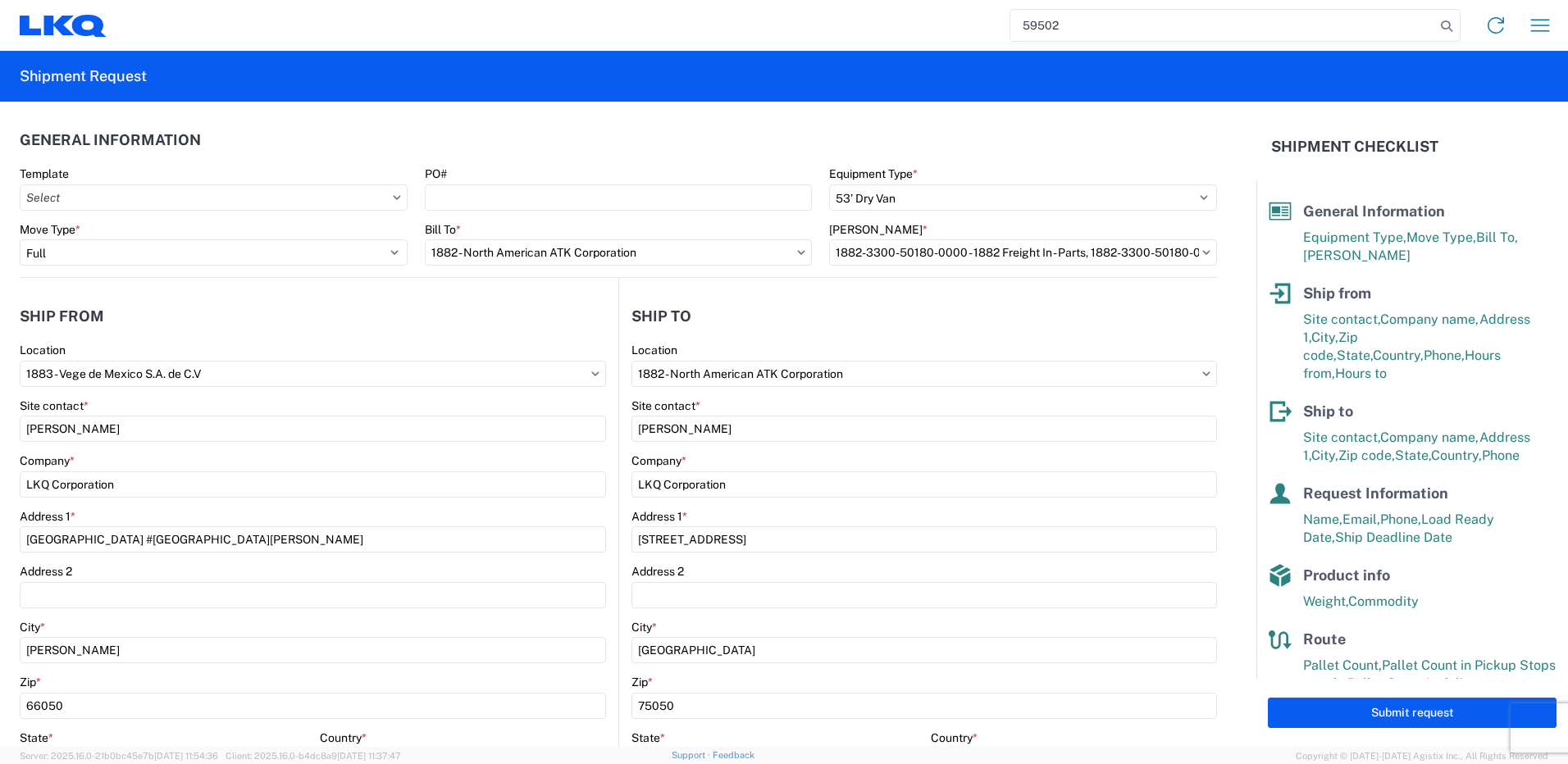
type input "59502"
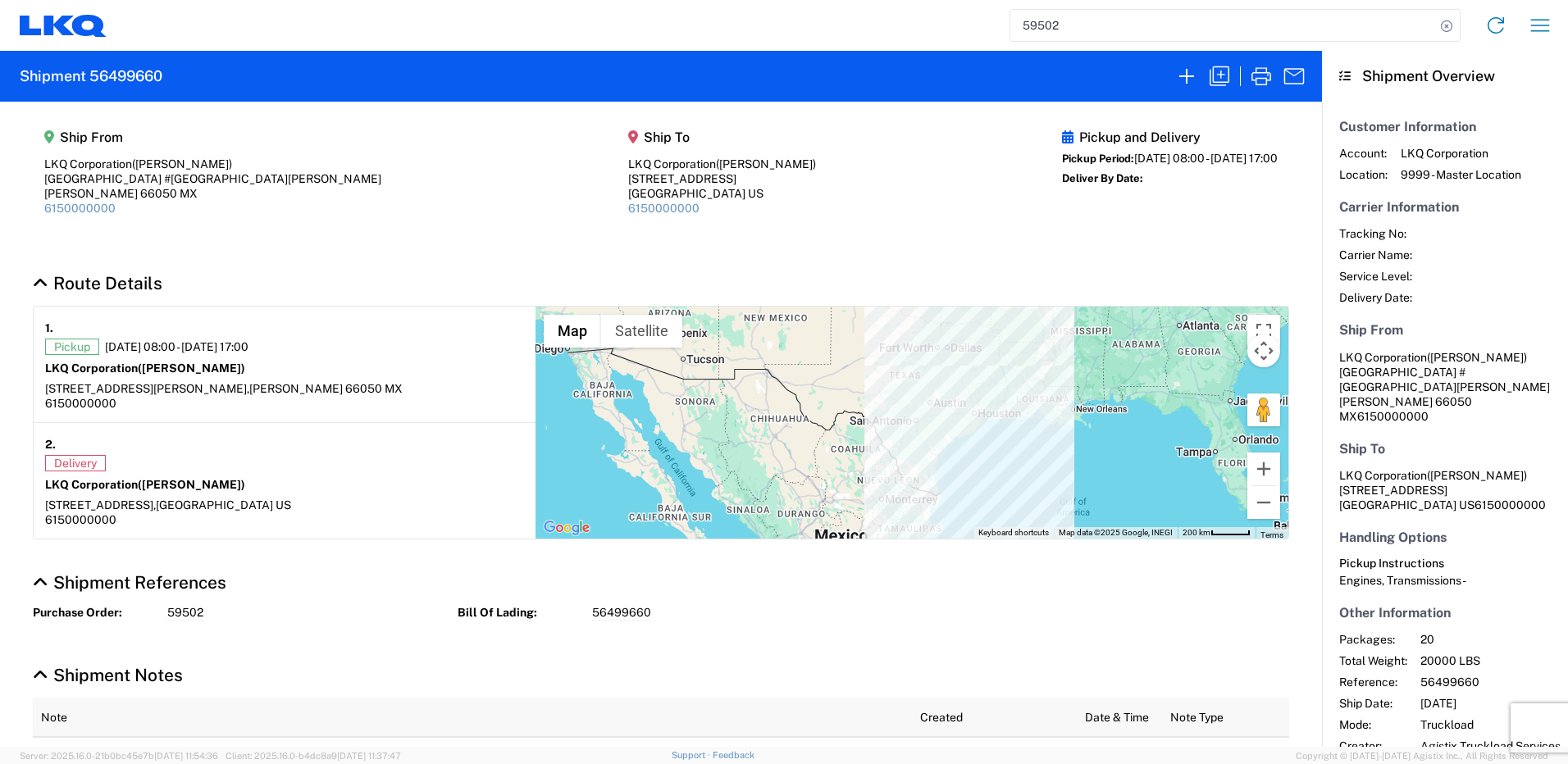
click at [131, 75] on h2 "Shipment 56499660" at bounding box center [91, 76] width 143 height 20
copy h2 "56499660"
